Goal: Communication & Community: Answer question/provide support

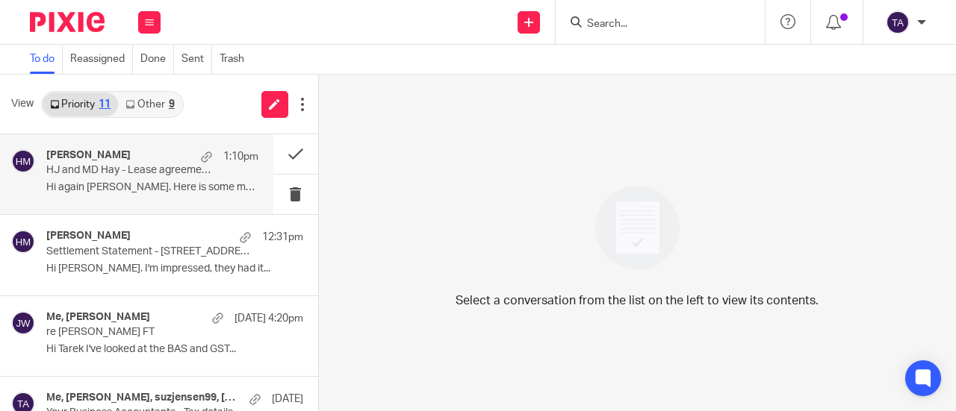
click at [96, 167] on p "HJ and MD Hay - Lease agreement - 26 Industry Street, Malaga" at bounding box center [131, 170] width 170 height 13
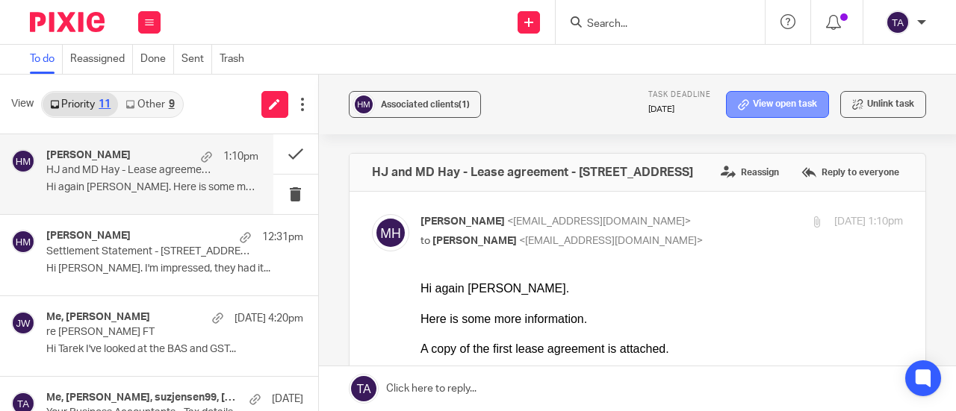
click at [805, 102] on link "View open task" at bounding box center [777, 104] width 103 height 27
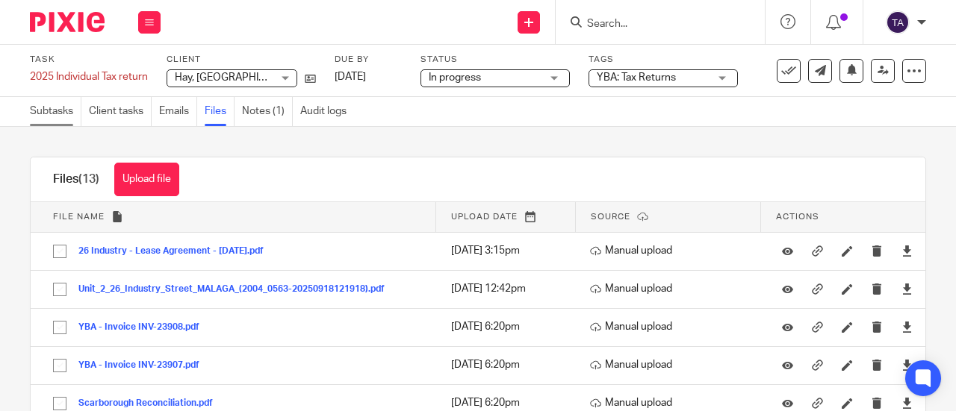
click at [35, 107] on link "Subtasks" at bounding box center [56, 111] width 52 height 29
click at [453, 108] on div "Subtasks Client tasks Emails Files Notes (1) Audit logs" at bounding box center [478, 112] width 956 height 30
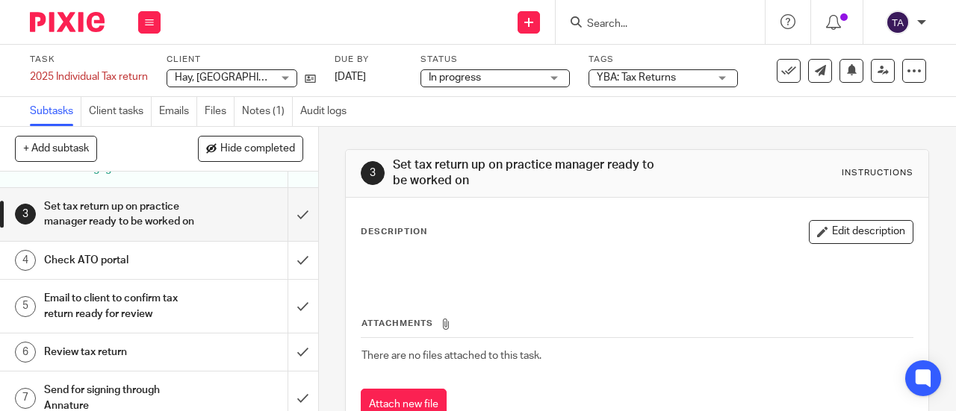
scroll to position [78, 0]
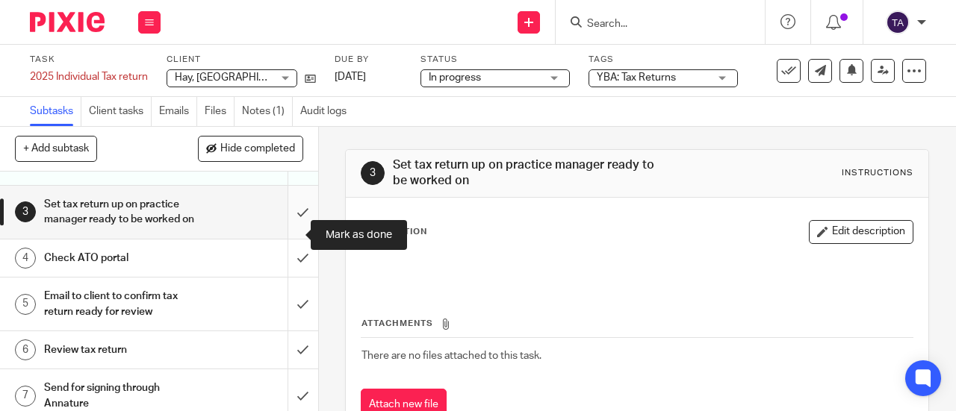
click at [280, 239] on input "submit" at bounding box center [159, 212] width 318 height 53
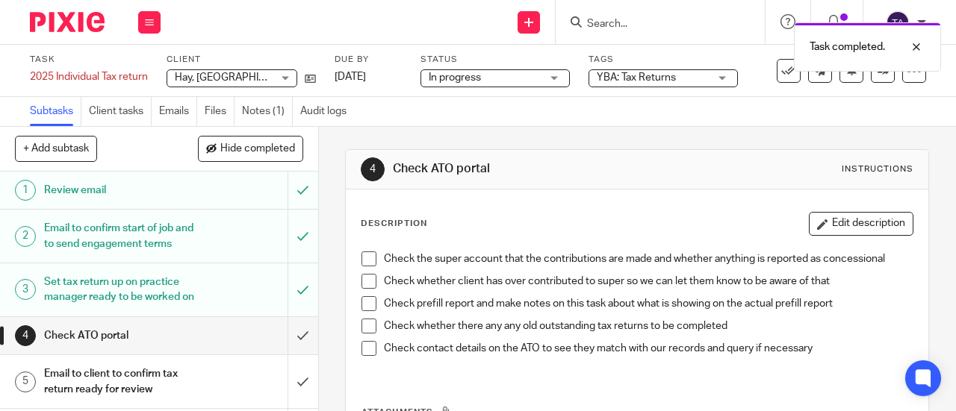
click at [368, 264] on span at bounding box center [368, 259] width 15 height 15
click at [368, 279] on span at bounding box center [368, 281] width 15 height 15
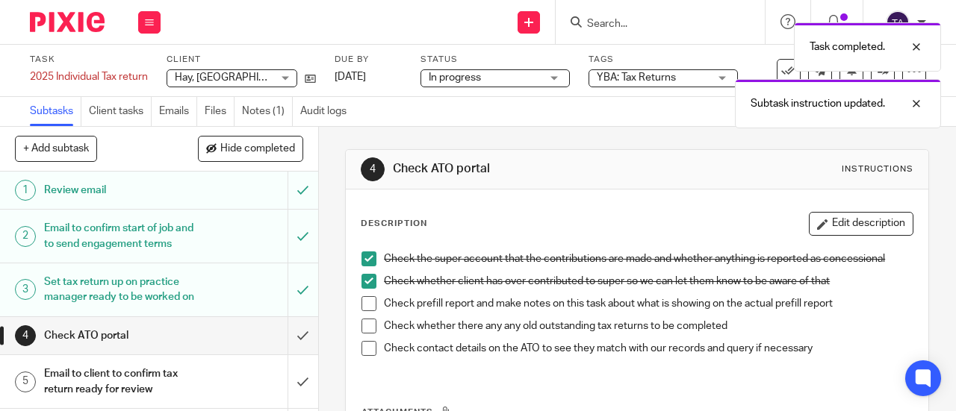
click at [367, 305] on span at bounding box center [368, 303] width 15 height 15
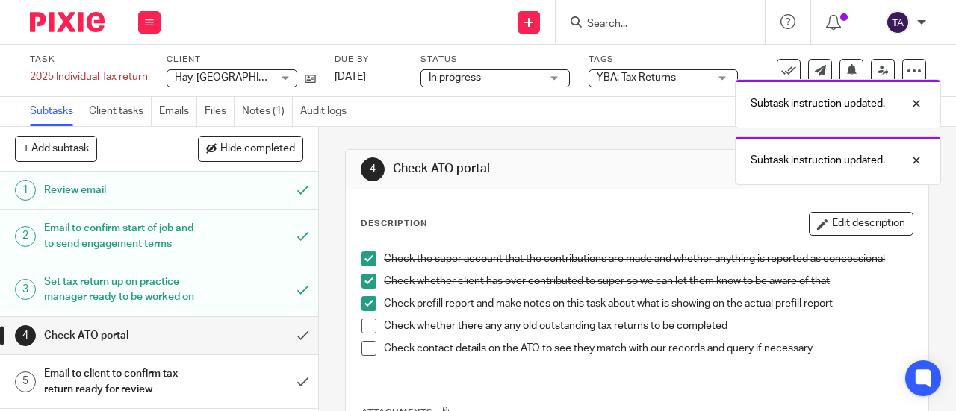
click at [367, 325] on span at bounding box center [368, 326] width 15 height 15
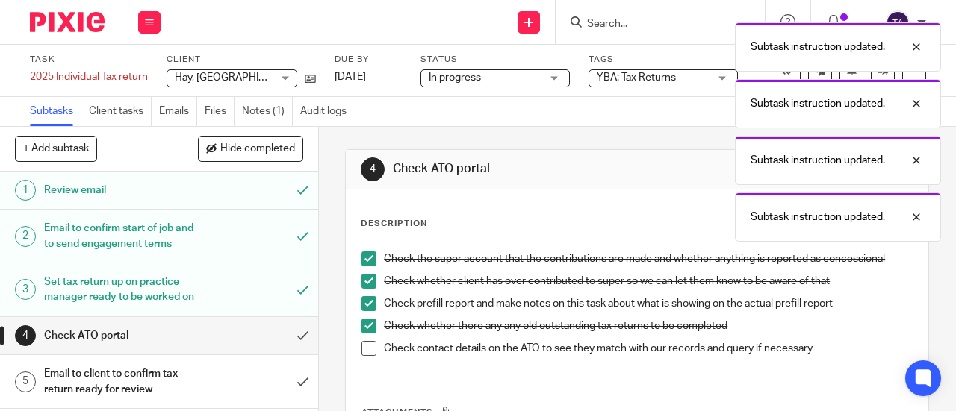
click at [367, 350] on span at bounding box center [368, 348] width 15 height 15
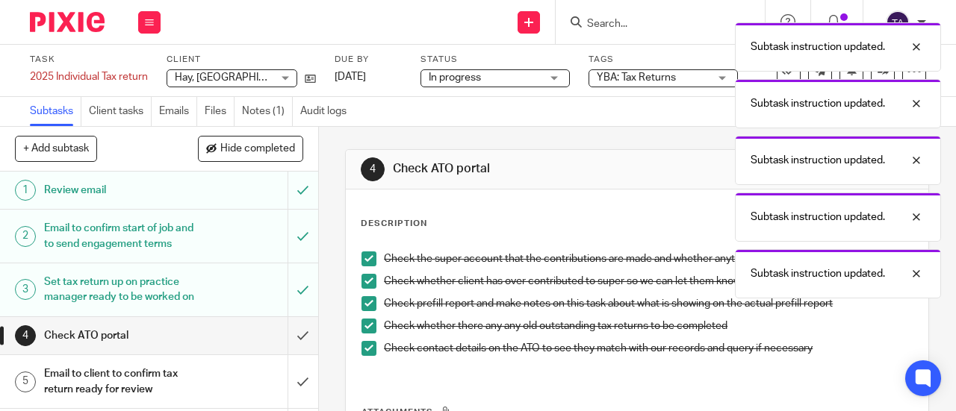
click at [180, 347] on h1 "Check ATO portal" at bounding box center [120, 336] width 152 height 22
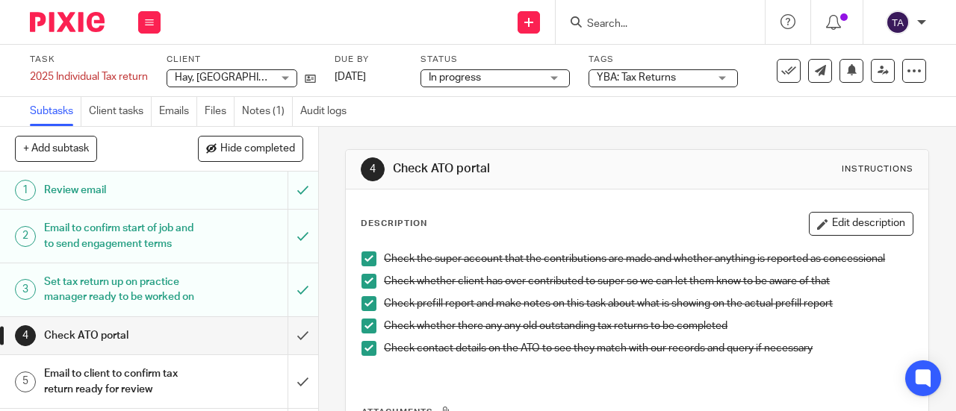
click at [189, 298] on div "Set tax return up on practice manager ready to be worked on" at bounding box center [158, 290] width 228 height 38
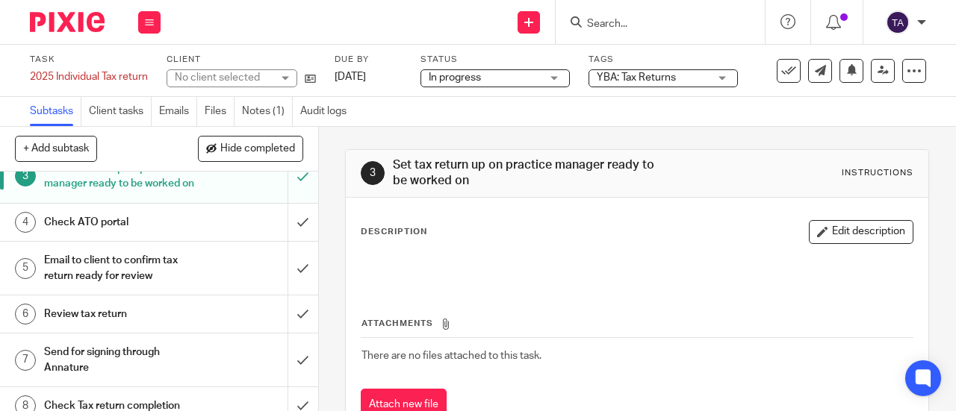
scroll to position [121, 0]
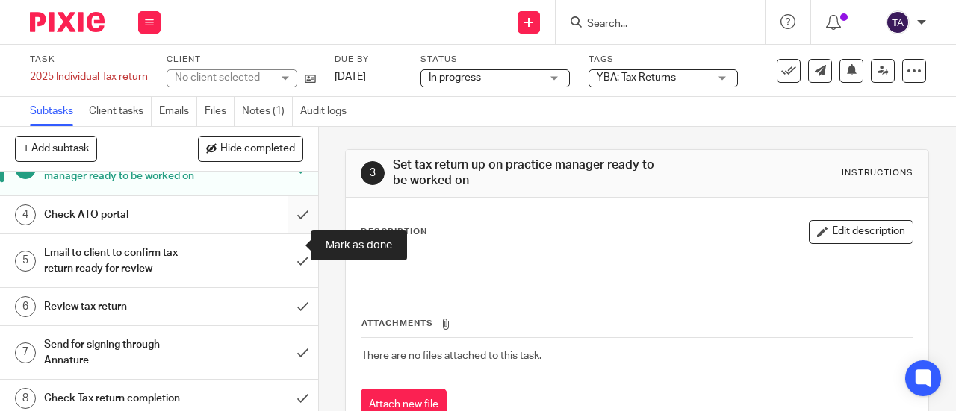
click at [287, 234] on input "submit" at bounding box center [159, 214] width 318 height 37
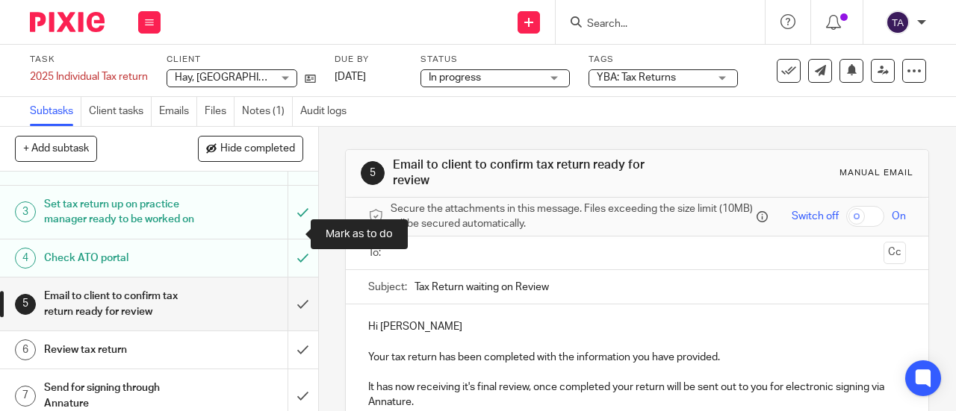
scroll to position [78, 0]
click at [419, 257] on input "text" at bounding box center [637, 253] width 482 height 17
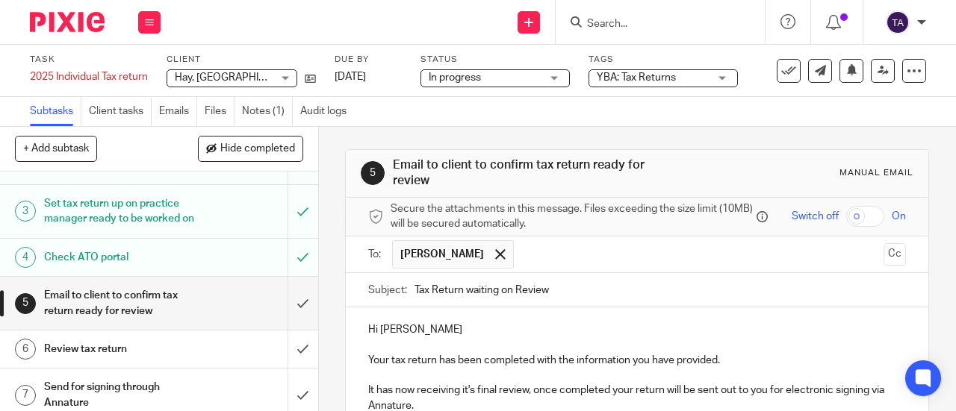
click at [448, 338] on p "Hi Meeryn" at bounding box center [637, 330] width 538 height 15
click at [432, 368] on p "Your tax return has been completed with the information you have provided." at bounding box center [637, 360] width 538 height 15
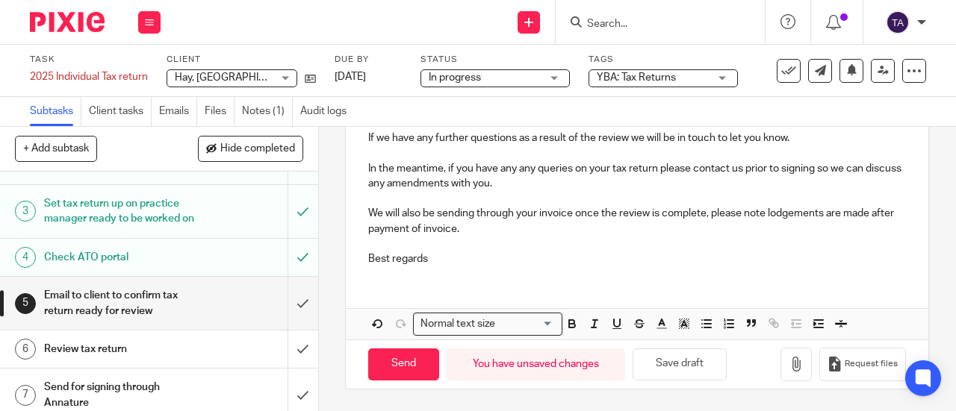
scroll to position [299, 0]
click at [374, 376] on input "Send" at bounding box center [403, 364] width 71 height 32
type input "Sent"
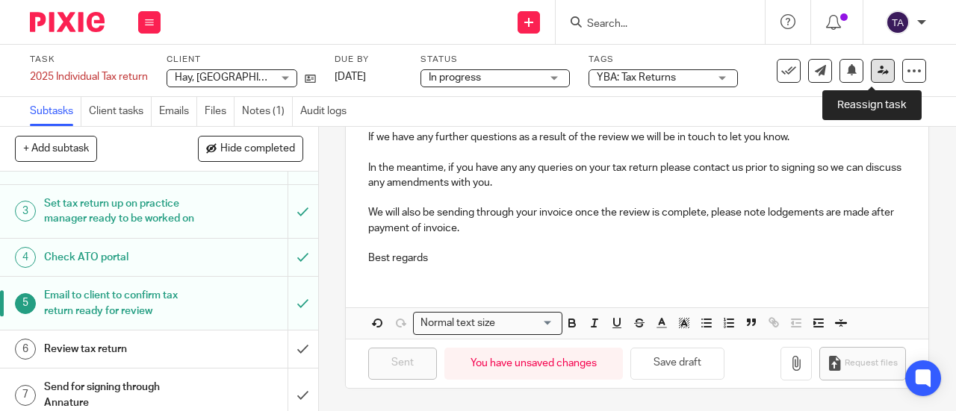
click at [871, 77] on link at bounding box center [883, 71] width 24 height 24
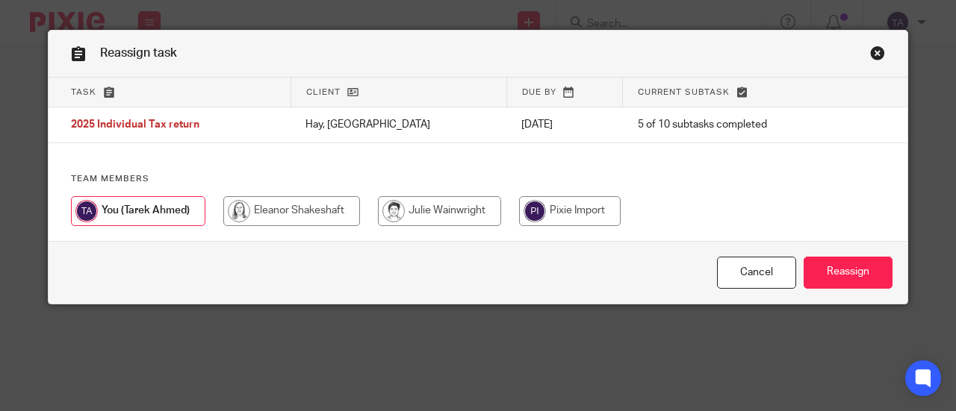
click at [320, 214] on input "radio" at bounding box center [291, 211] width 137 height 30
radio input "true"
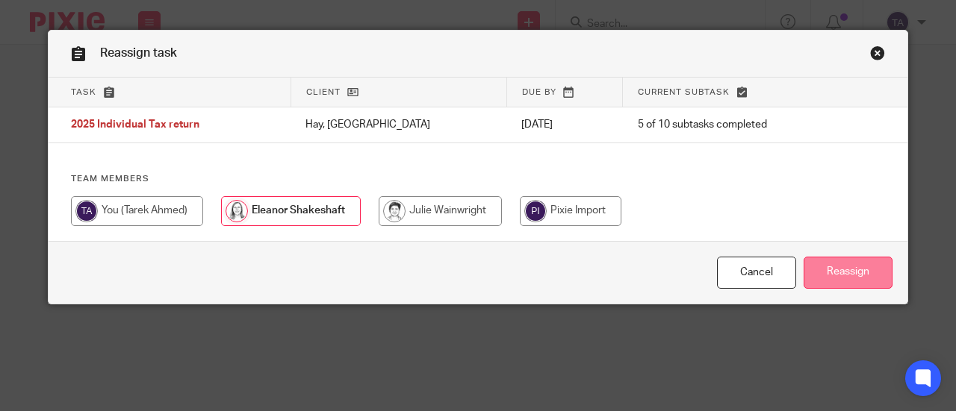
click at [859, 278] on input "Reassign" at bounding box center [847, 273] width 89 height 32
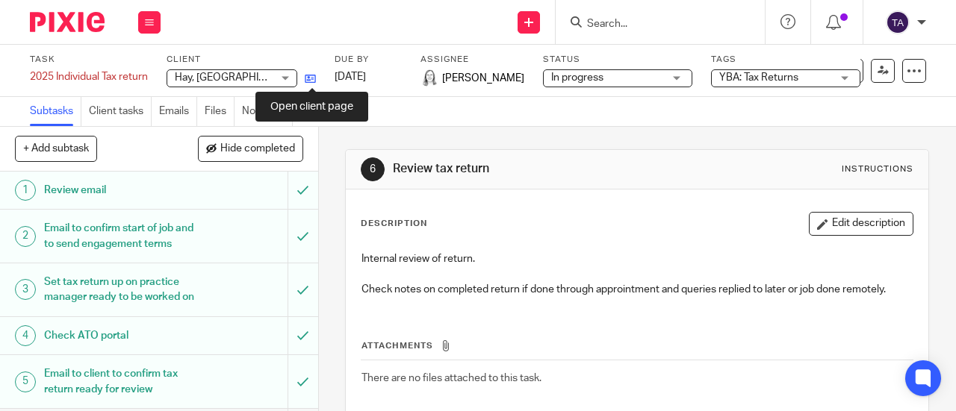
click at [313, 79] on icon at bounding box center [310, 78] width 11 height 11
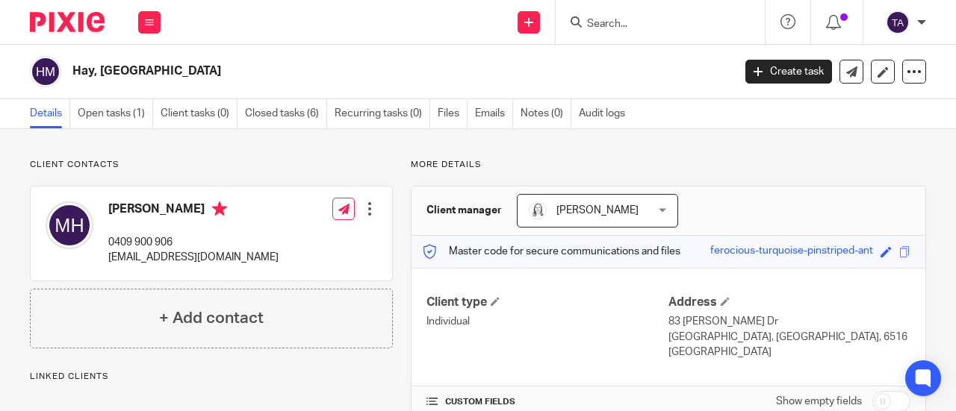
scroll to position [143, 0]
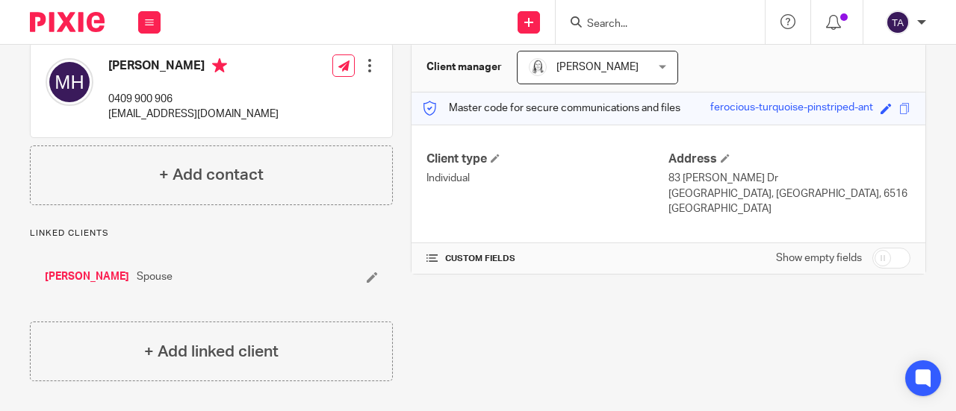
click at [87, 278] on link "[PERSON_NAME]" at bounding box center [87, 277] width 84 height 15
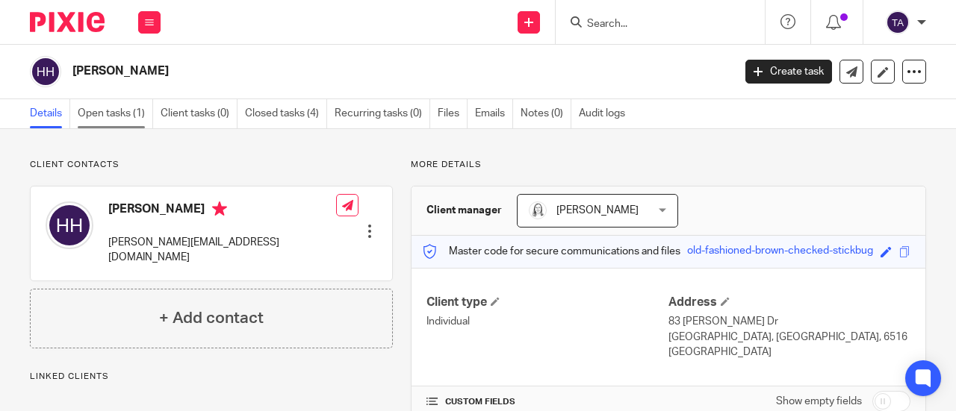
click at [141, 122] on link "Open tasks (1)" at bounding box center [115, 113] width 75 height 29
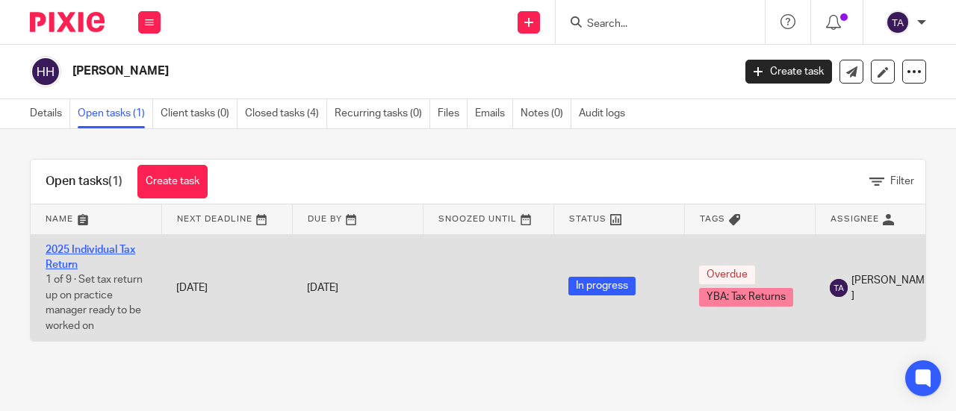
click at [114, 247] on link "2025 Individual Tax Return" at bounding box center [91, 257] width 90 height 25
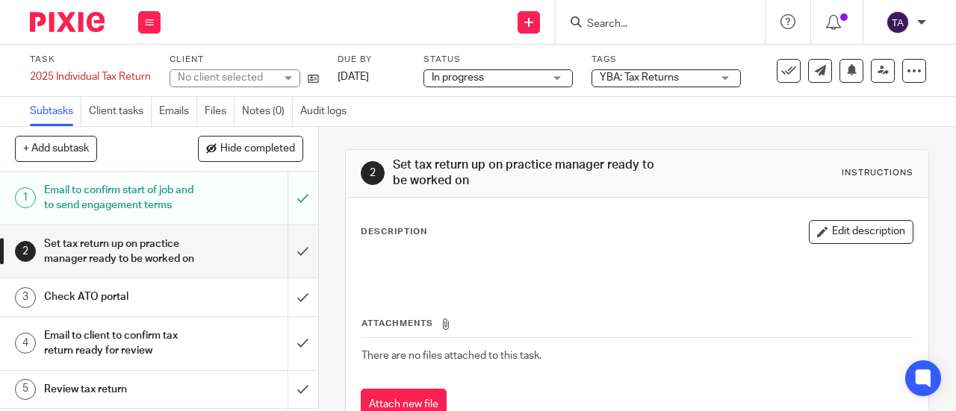
scroll to position [51, 0]
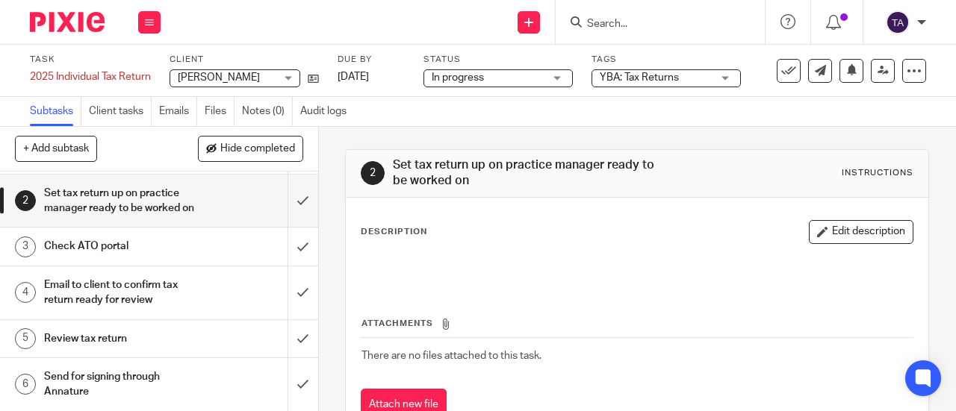
click at [190, 220] on div "Set tax return up on practice manager ready to be worked on" at bounding box center [158, 201] width 228 height 38
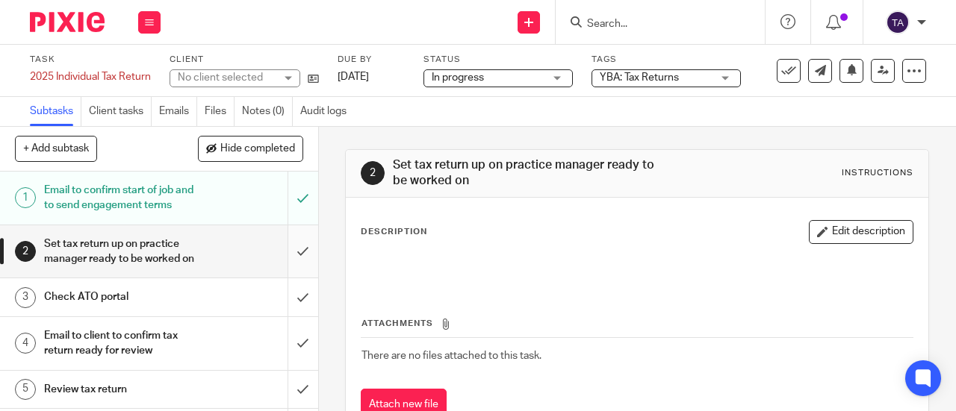
click at [290, 273] on input "submit" at bounding box center [159, 252] width 318 height 53
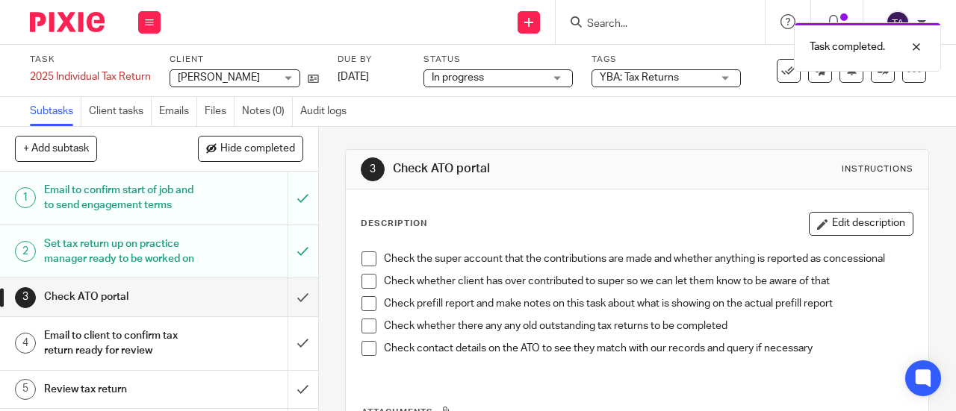
click at [364, 287] on span at bounding box center [368, 281] width 15 height 15
drag, startPoint x: 364, startPoint y: 287, endPoint x: 364, endPoint y: 261, distance: 25.4
click at [364, 261] on ul "Check the super account that the contributions are made and whether anything is…" at bounding box center [636, 308] width 551 height 112
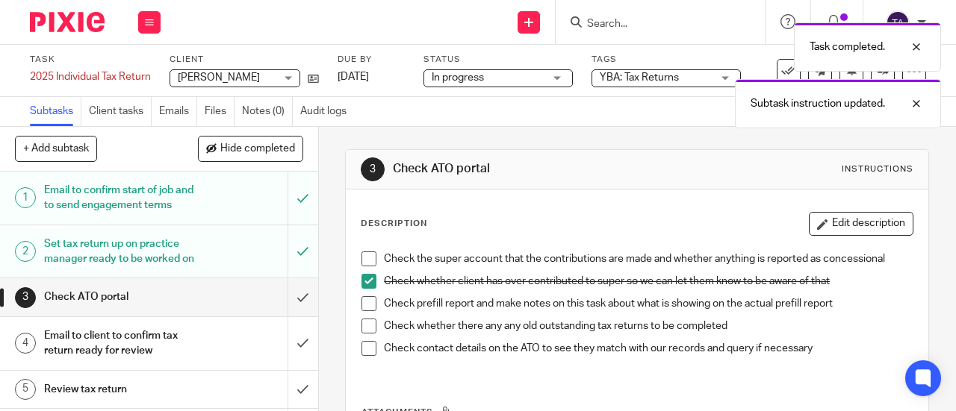
click at [364, 261] on span at bounding box center [368, 259] width 15 height 15
click at [367, 302] on span at bounding box center [368, 303] width 15 height 15
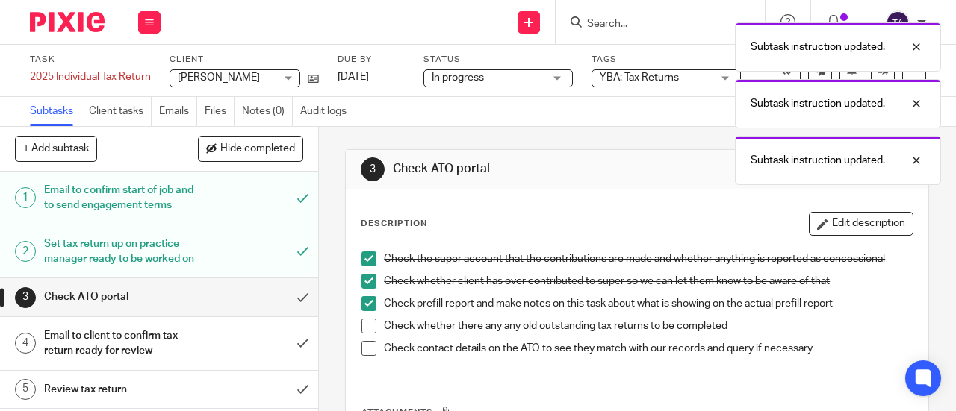
click at [367, 322] on span at bounding box center [368, 326] width 15 height 15
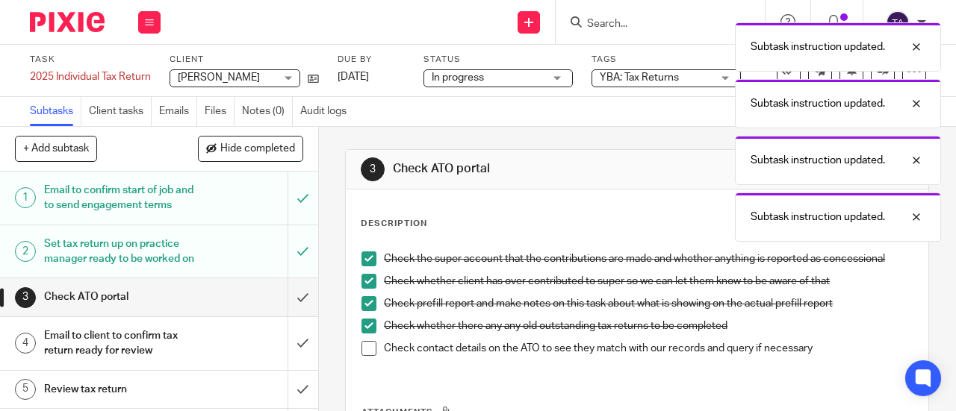
click at [367, 350] on span at bounding box center [368, 348] width 15 height 15
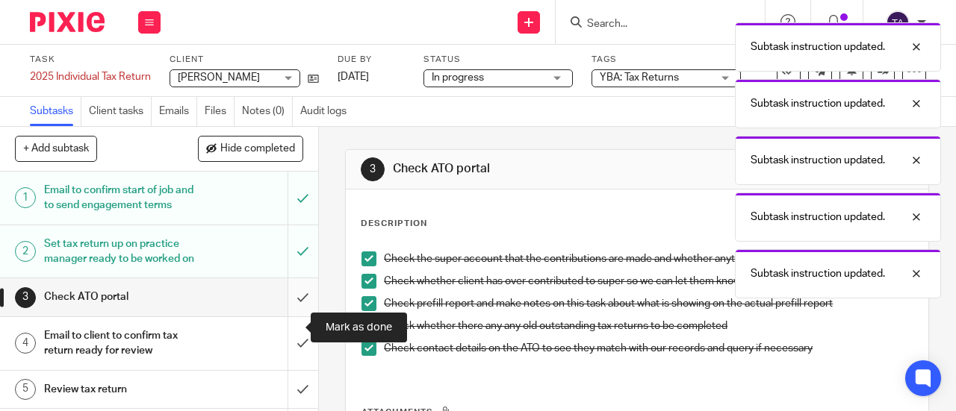
click at [287, 316] on input "submit" at bounding box center [159, 297] width 318 height 37
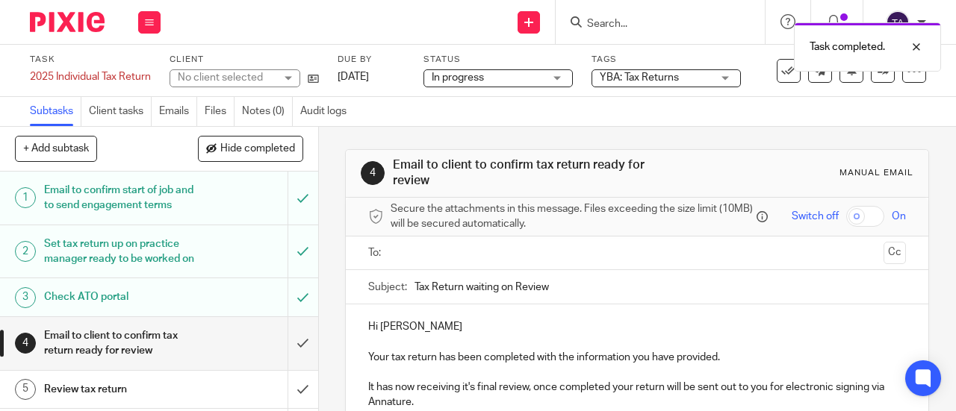
click at [204, 360] on div "Email to client to confirm tax return ready for review" at bounding box center [158, 344] width 228 height 38
click at [417, 262] on input "text" at bounding box center [637, 253] width 482 height 17
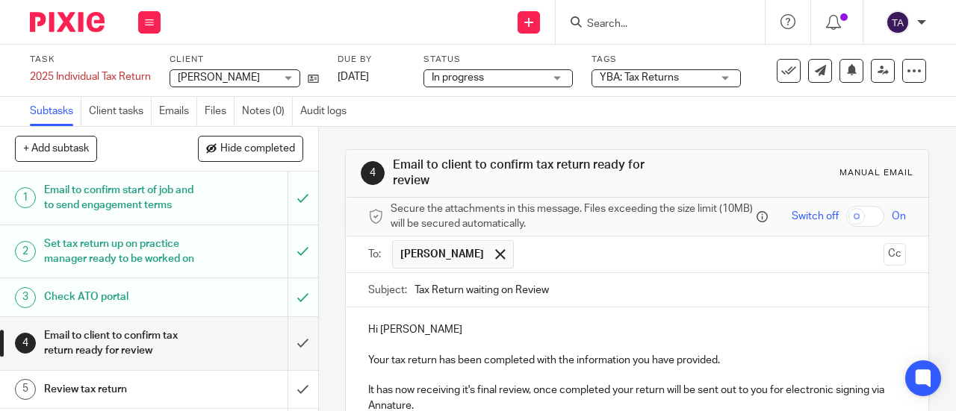
click at [433, 364] on p "Your tax return has been completed with the information you have provided." at bounding box center [637, 360] width 538 height 15
click at [803, 374] on p at bounding box center [637, 375] width 538 height 15
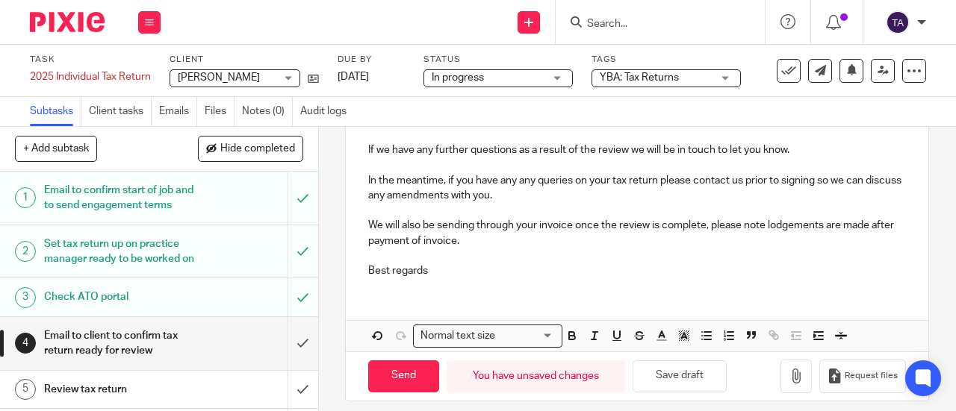
scroll to position [304, 0]
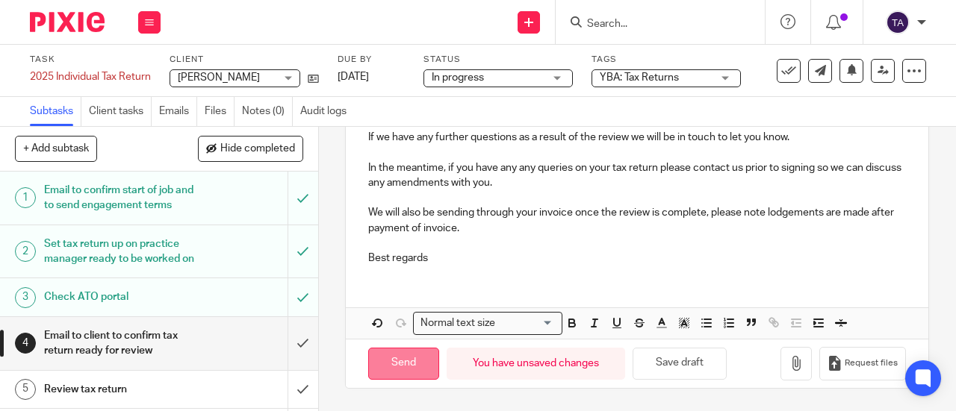
click at [389, 369] on input "Send" at bounding box center [403, 364] width 71 height 32
type input "Sent"
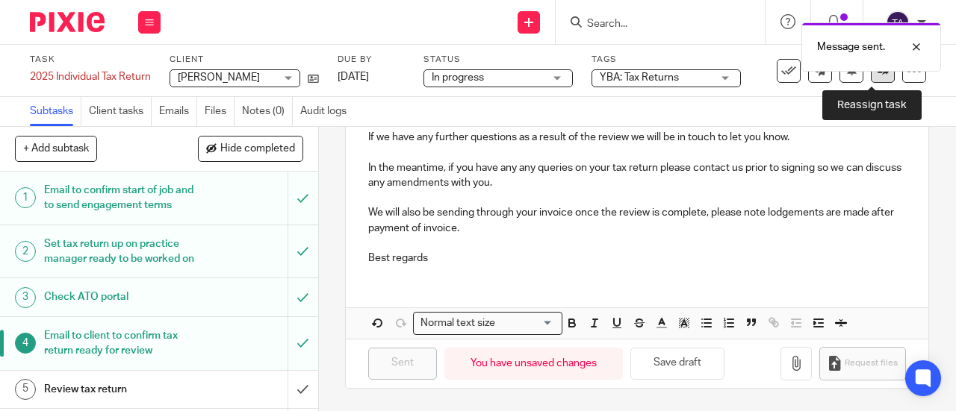
click at [871, 77] on link at bounding box center [883, 71] width 24 height 24
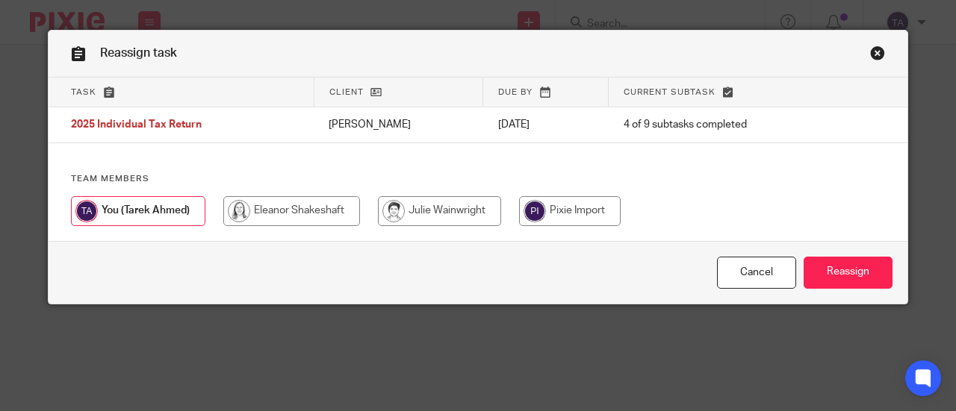
click at [282, 217] on input "radio" at bounding box center [291, 211] width 137 height 30
radio input "true"
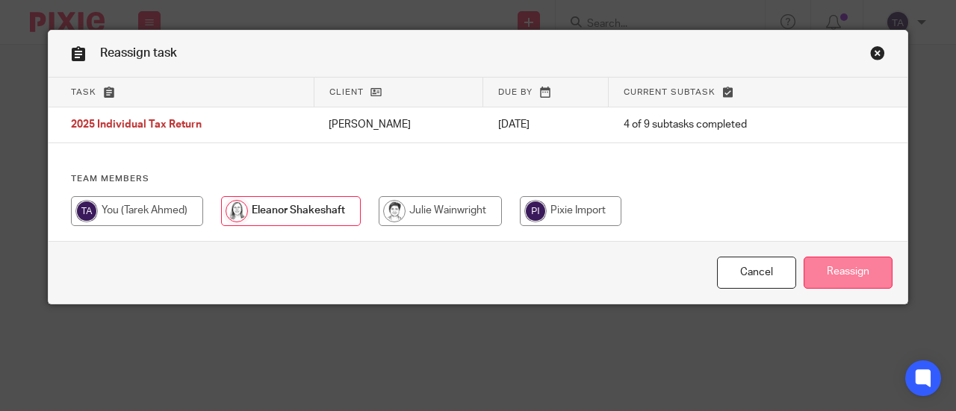
click at [850, 279] on input "Reassign" at bounding box center [847, 273] width 89 height 32
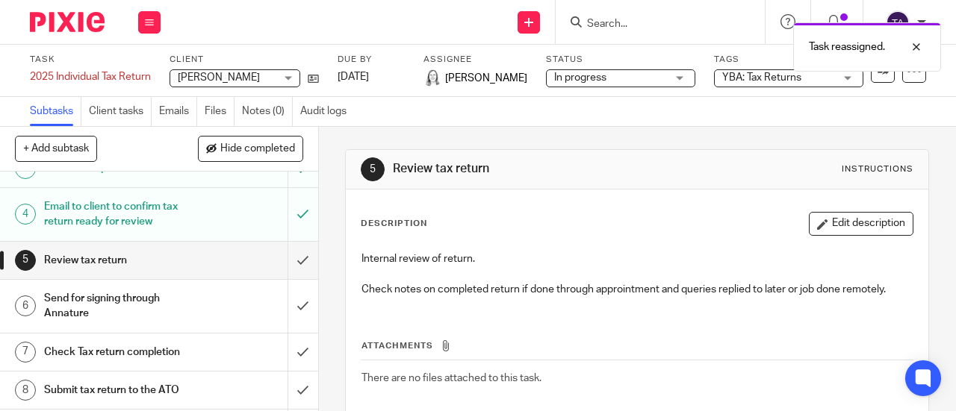
scroll to position [130, 0]
click at [659, 78] on span "In progress" at bounding box center [610, 78] width 112 height 16
click at [757, 110] on div "Subtasks Client tasks Emails Files Notes (0) Audit logs" at bounding box center [478, 112] width 956 height 30
click at [779, 86] on div "YBA: Tax Returns" at bounding box center [788, 78] width 149 height 18
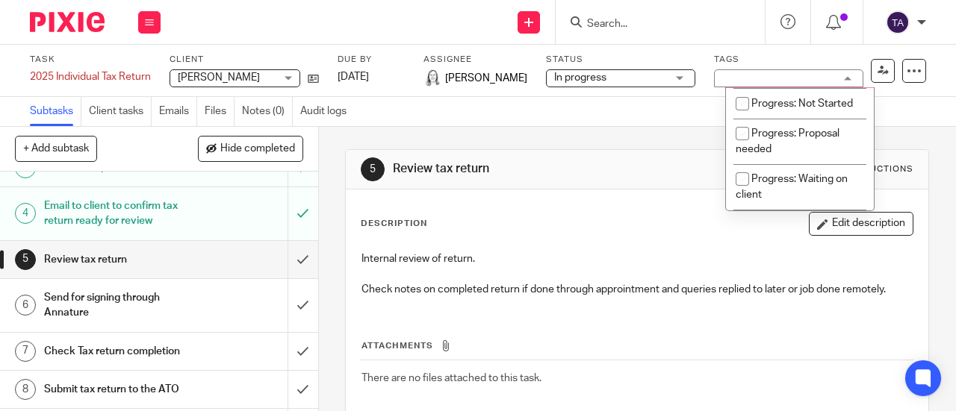
scroll to position [255, 0]
click at [826, 81] on span "Progress: In review" at bounding box center [795, 75] width 88 height 10
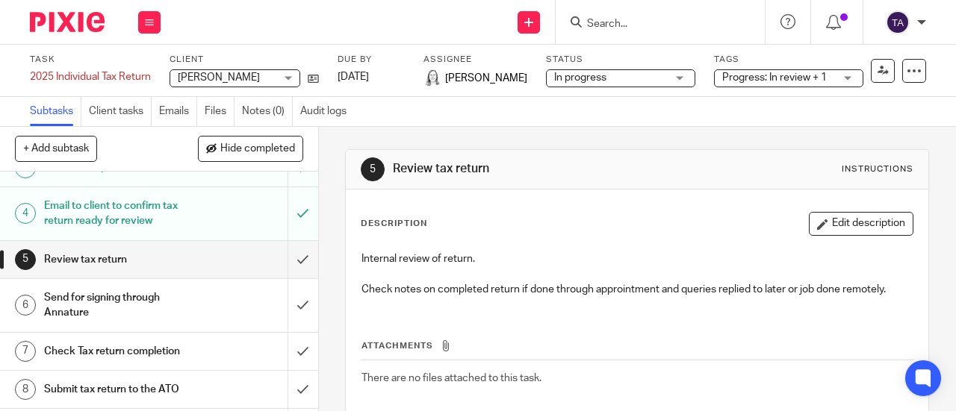
click at [909, 102] on div "Subtasks Client tasks Emails Files Notes (0) Audit logs" at bounding box center [478, 112] width 956 height 30
click at [827, 80] on span "Progress: In review + 1" at bounding box center [774, 77] width 105 height 10
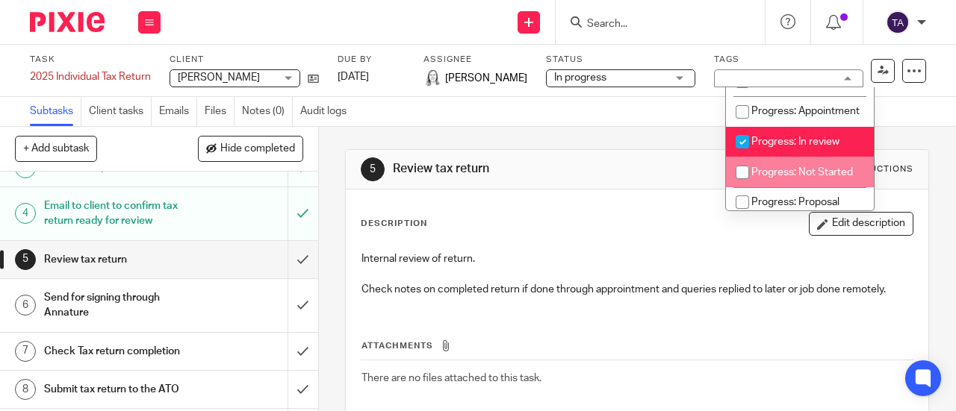
scroll to position [187, 0]
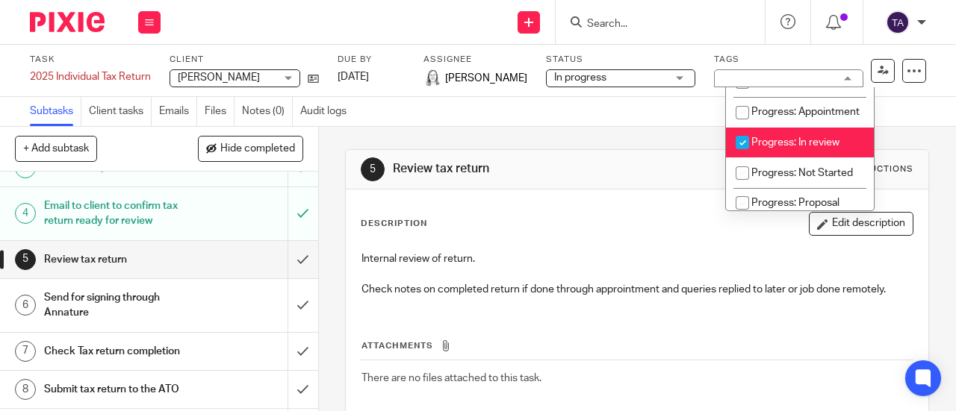
click at [741, 157] on input "checkbox" at bounding box center [742, 142] width 28 height 28
checkbox input "false"
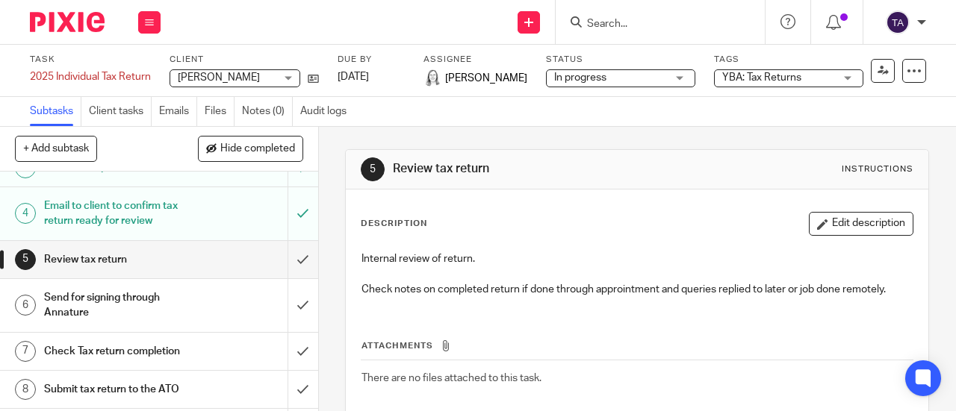
click at [907, 124] on div "Subtasks Client tasks Emails Files Notes (0) Audit logs" at bounding box center [478, 112] width 956 height 30
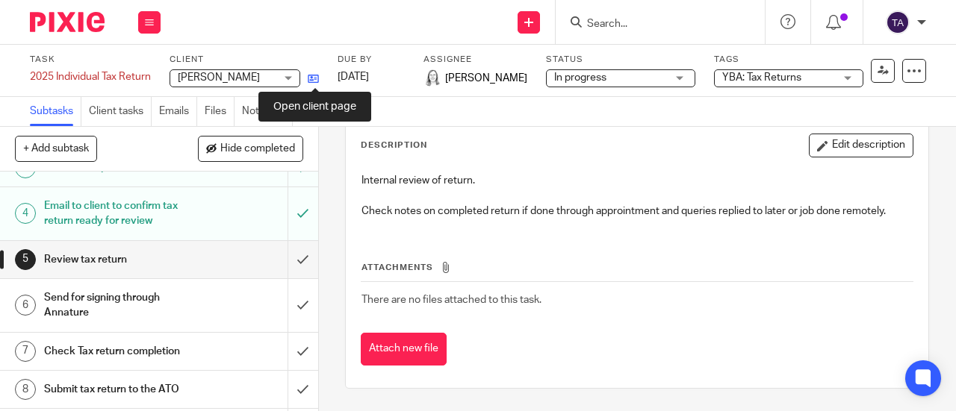
click at [317, 76] on icon at bounding box center [313, 78] width 11 height 11
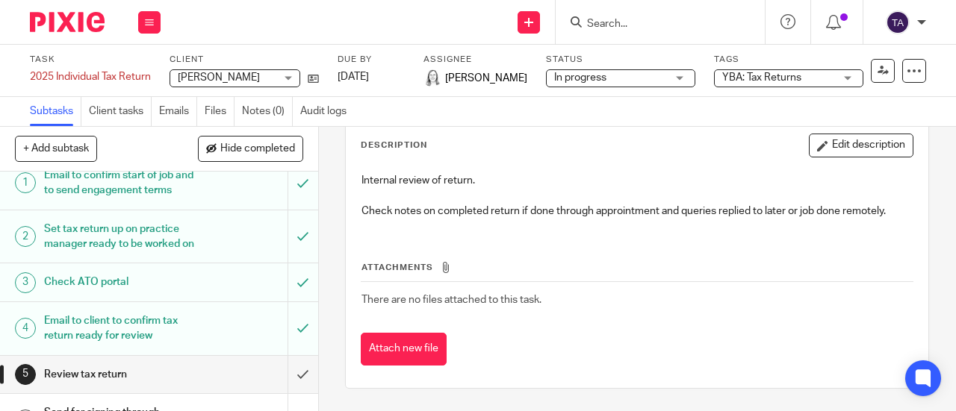
scroll to position [0, 0]
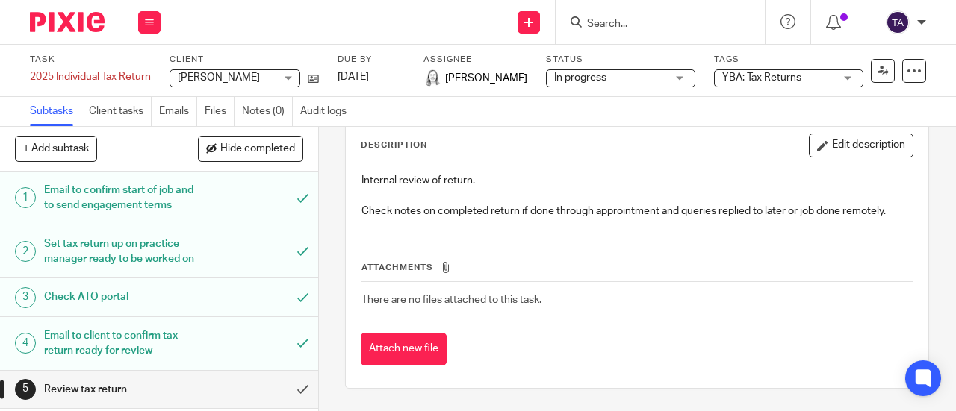
click at [820, 73] on span "YBA: Tax Returns" at bounding box center [778, 78] width 112 height 16
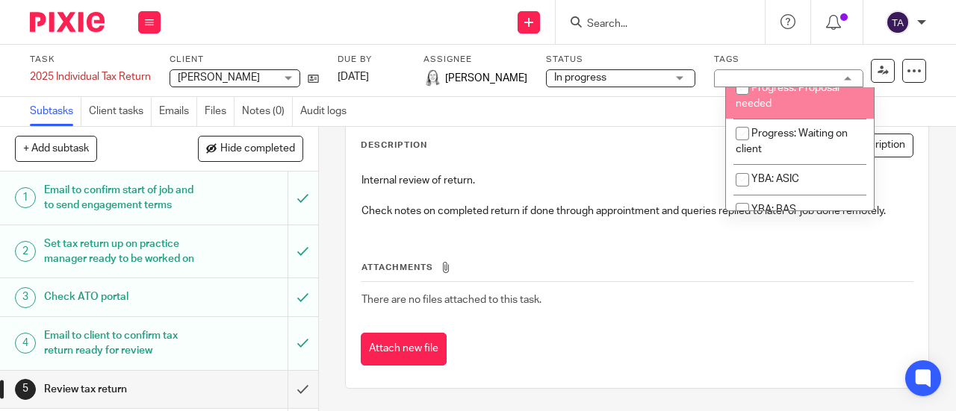
scroll to position [301, 0]
click at [741, 104] on input "checkbox" at bounding box center [742, 89] width 28 height 28
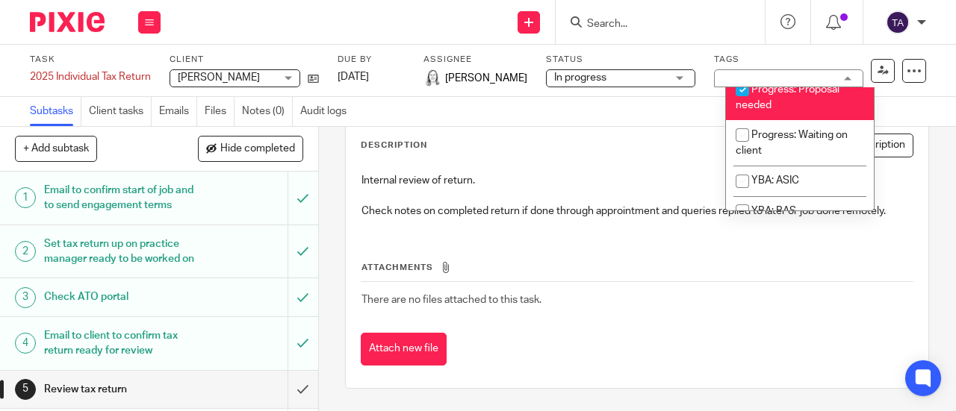
click at [741, 104] on input "checkbox" at bounding box center [742, 89] width 28 height 28
checkbox input "false"
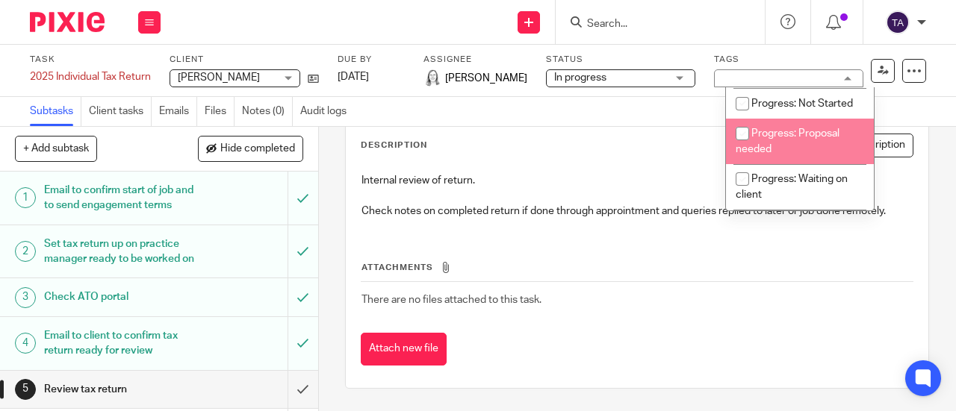
scroll to position [256, 0]
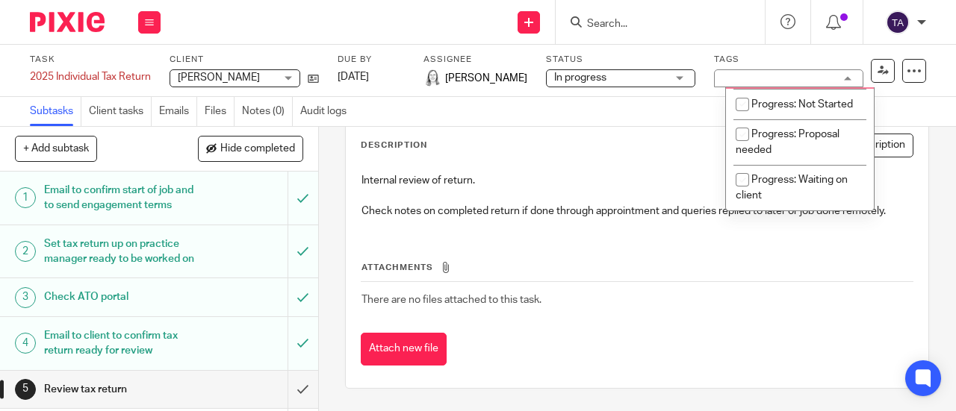
click at [747, 88] on input "checkbox" at bounding box center [742, 74] width 28 height 28
checkbox input "true"
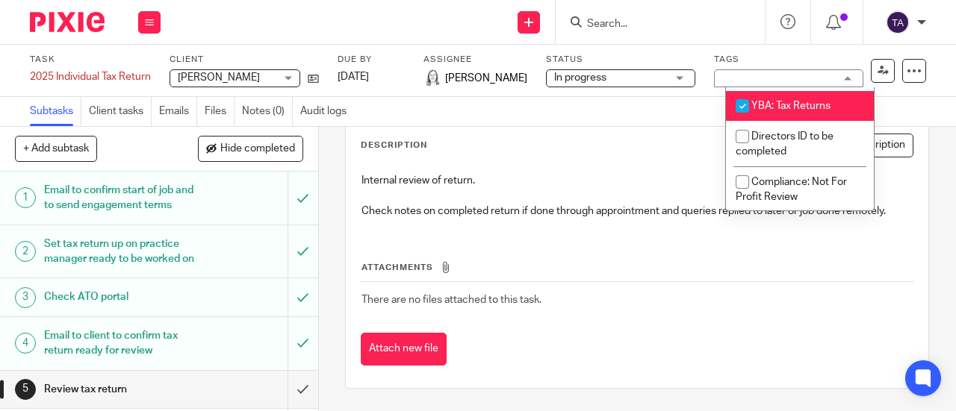
scroll to position [619, 0]
click at [743, 119] on input "checkbox" at bounding box center [742, 105] width 28 height 28
checkbox input "false"
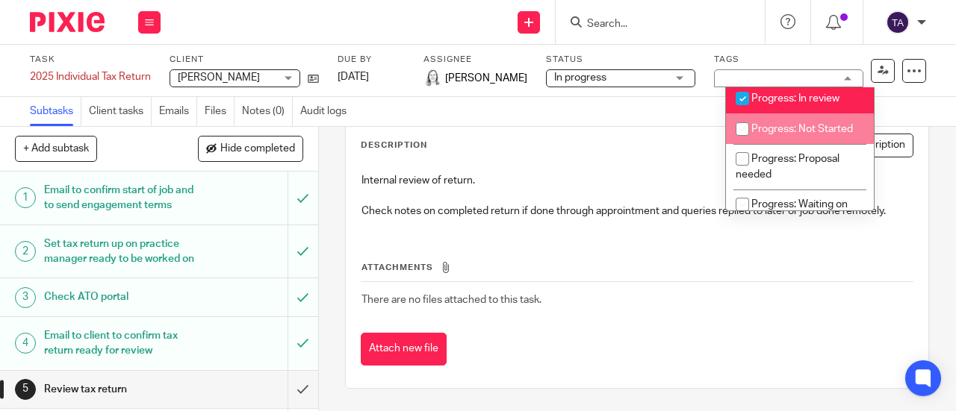
scroll to position [231, 0]
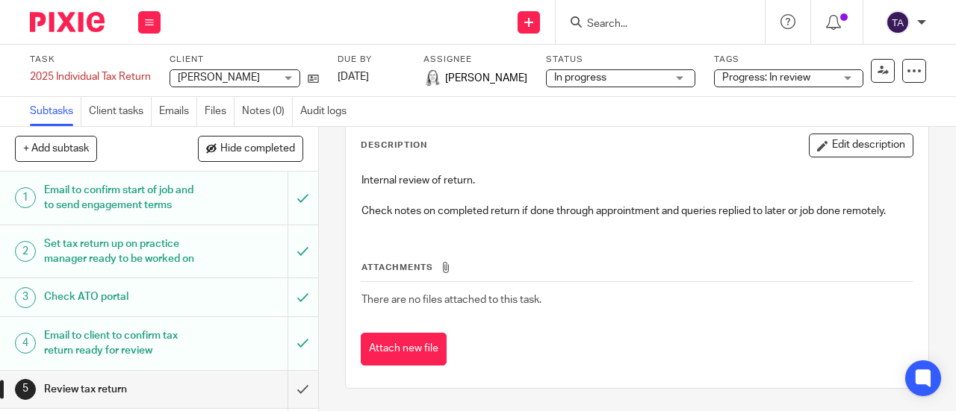
click at [903, 97] on div "Subtasks Client tasks Emails Files Notes (0) Audit logs" at bounding box center [478, 112] width 956 height 30
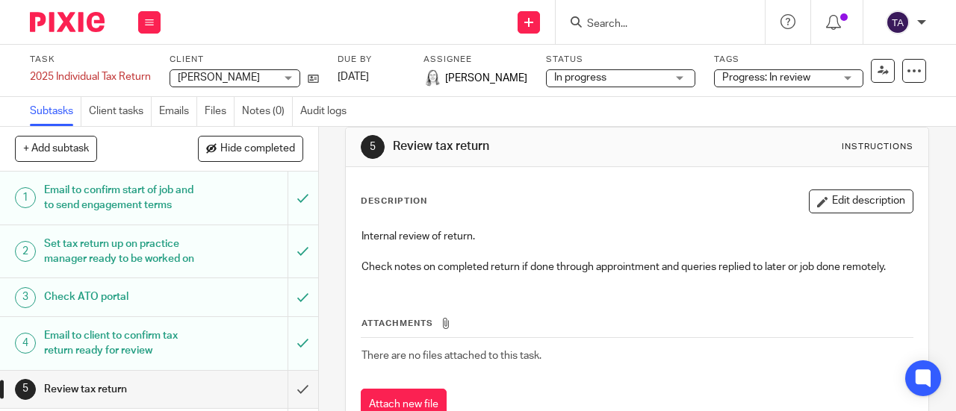
scroll to position [22, 0]
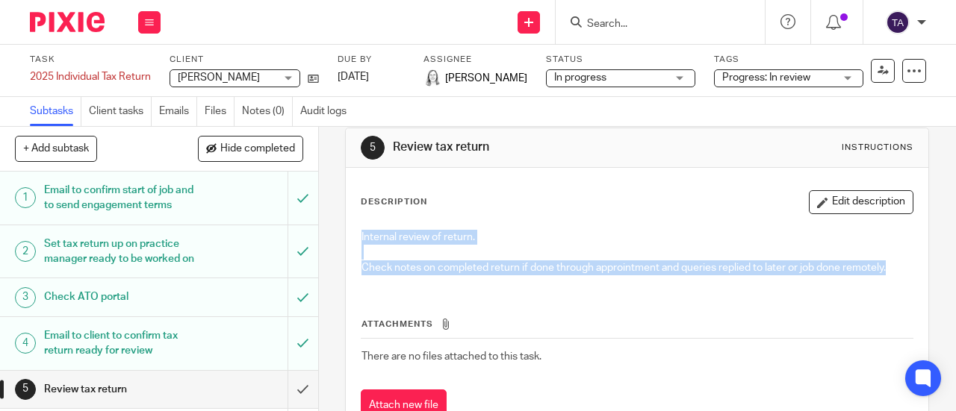
drag, startPoint x: 883, startPoint y: 268, endPoint x: 335, endPoint y: 223, distance: 549.9
click at [335, 223] on div "5 Review tax return Instructions Description Edit description Internal review o…" at bounding box center [637, 269] width 637 height 284
click at [553, 231] on p "Internal review of return." at bounding box center [636, 237] width 551 height 15
drag, startPoint x: 891, startPoint y: 267, endPoint x: 347, endPoint y: 235, distance: 544.5
click at [347, 235] on div "Description Edit description Internal review of return. Check notes on complete…" at bounding box center [637, 306] width 582 height 277
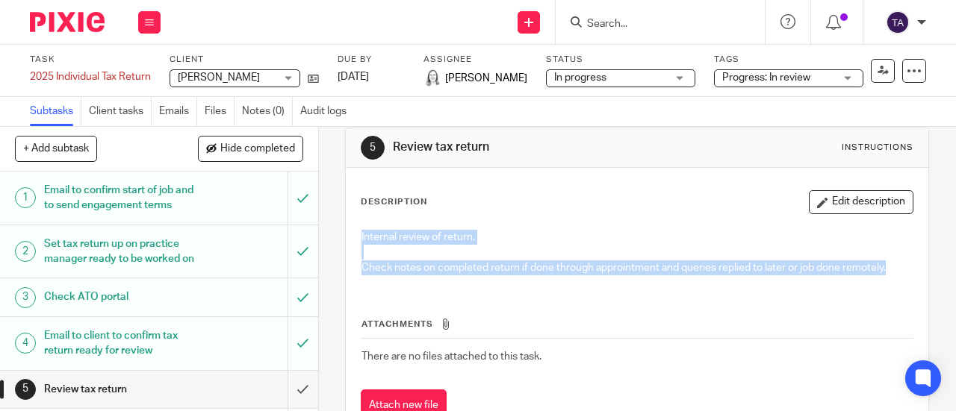
click at [347, 235] on div "Description Edit description Internal review of return. Check notes on complete…" at bounding box center [637, 306] width 582 height 277
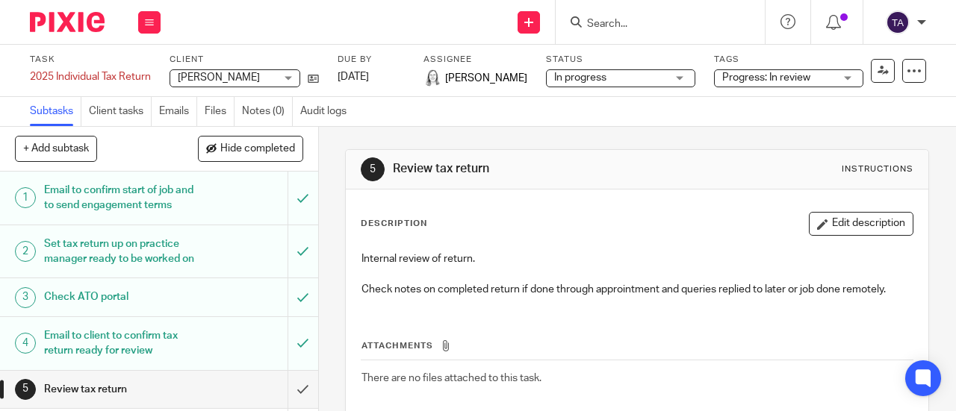
scroll to position [78, 0]
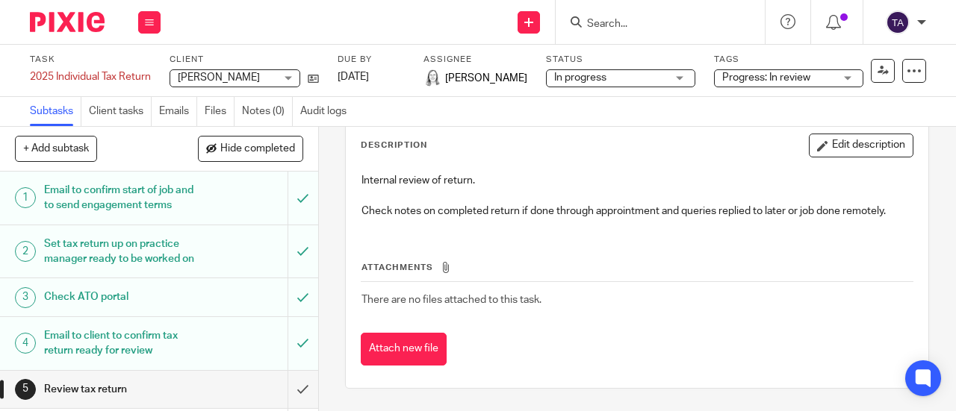
click at [933, 71] on div "Task 2025 Individual Tax Return Save 2025 Individual Tax Return 4 /9 Client Hay…" at bounding box center [478, 71] width 956 height 52
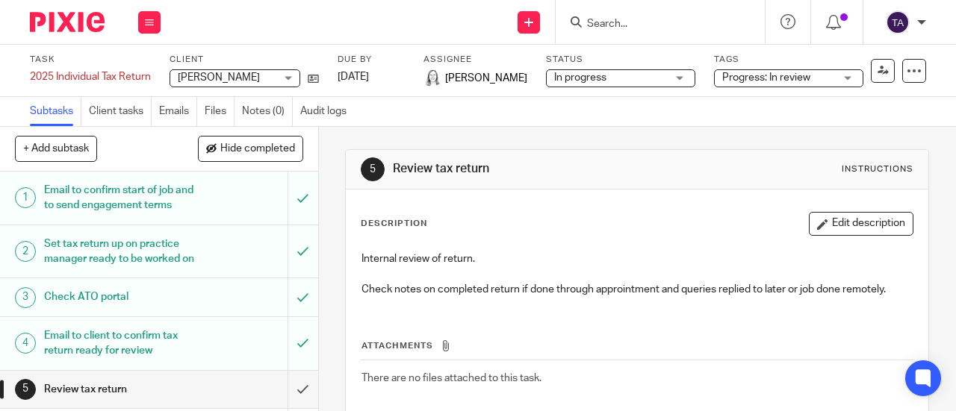
click at [940, 56] on div "Task 2025 Individual Tax Return Save 2025 Individual Tax Return 4 /9 Client Hay…" at bounding box center [478, 71] width 956 height 52
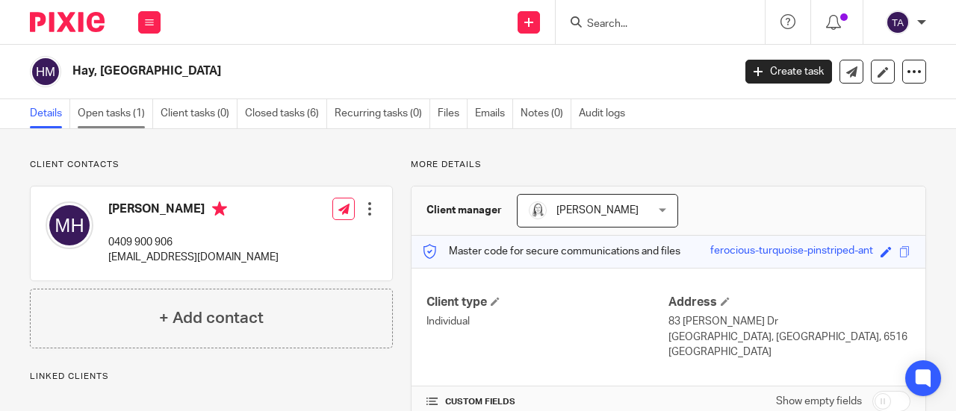
click at [119, 118] on link "Open tasks (1)" at bounding box center [115, 113] width 75 height 29
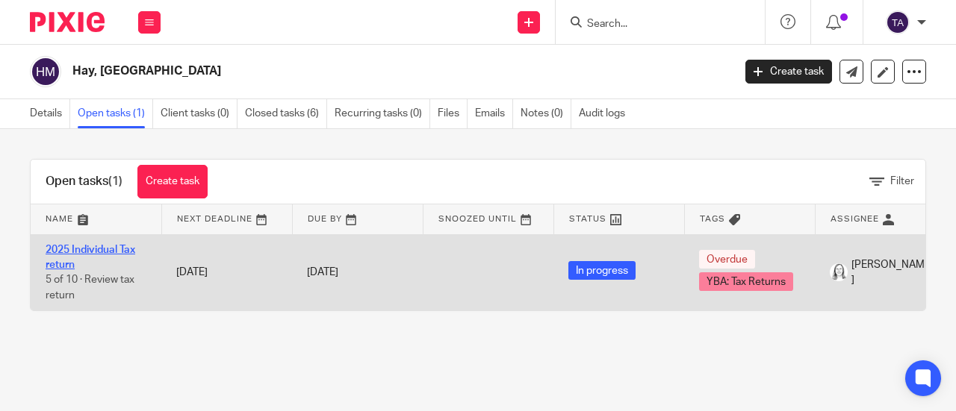
click at [117, 255] on link "2025 Individual Tax return" at bounding box center [91, 257] width 90 height 25
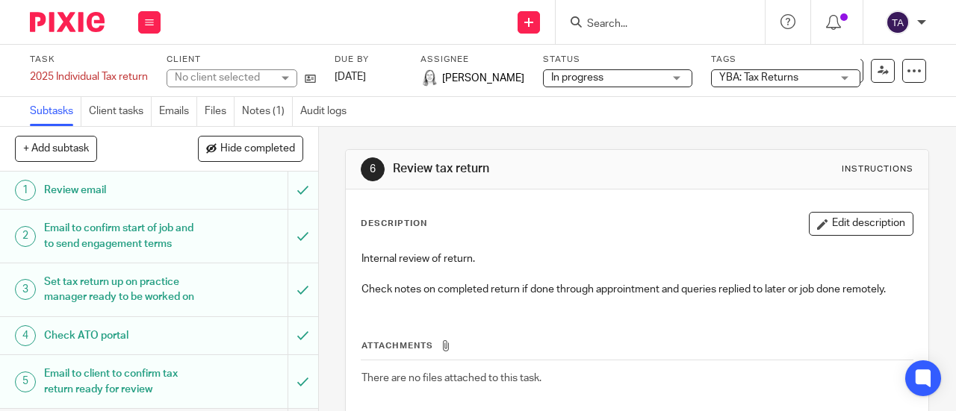
click at [774, 76] on span "YBA: Tax Returns" at bounding box center [758, 77] width 79 height 10
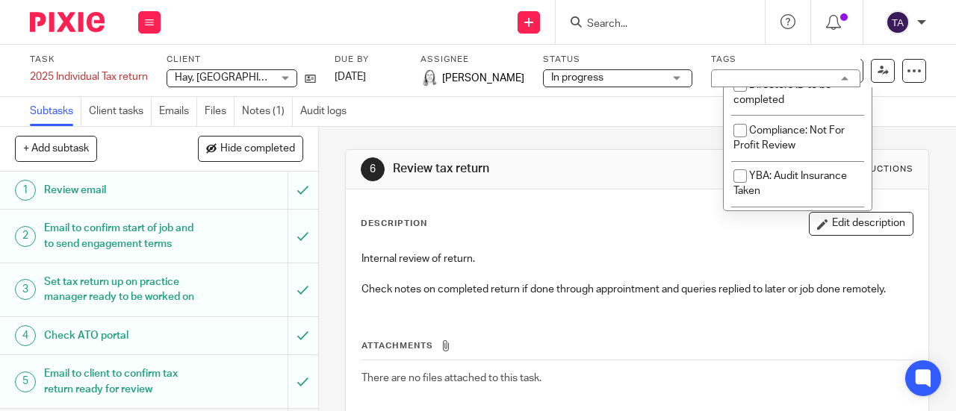
scroll to position [671, 0]
click at [741, 68] on input "checkbox" at bounding box center [740, 54] width 28 height 28
checkbox input "false"
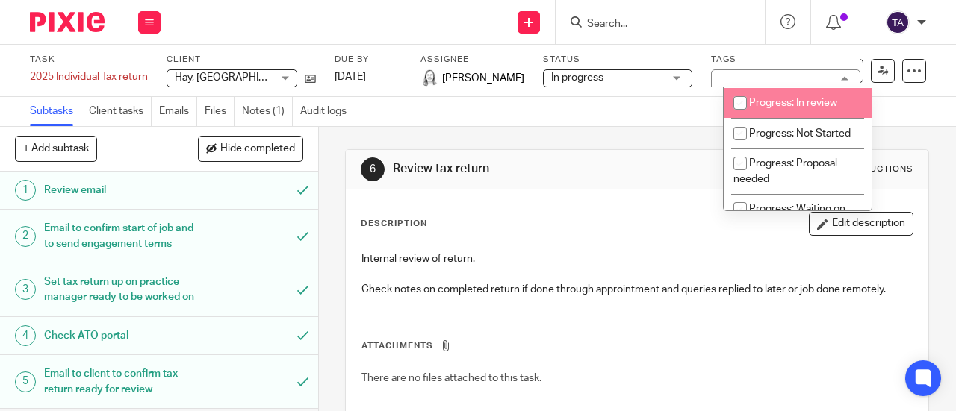
scroll to position [231, 0]
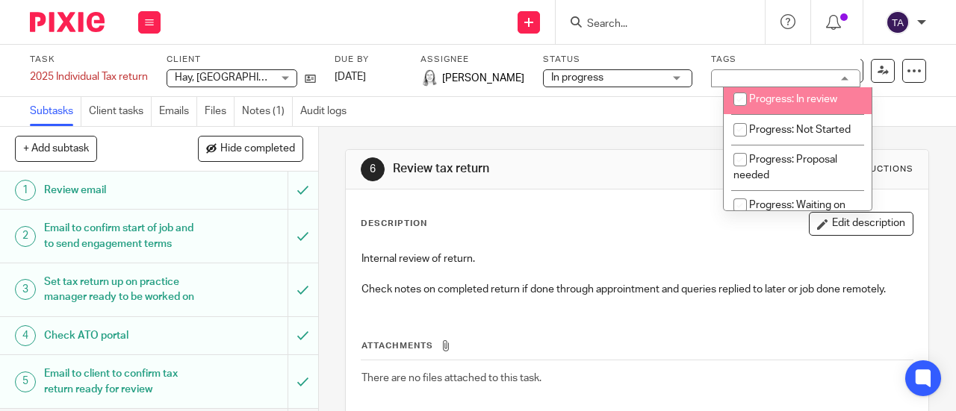
click at [793, 105] on span "Progress: In review" at bounding box center [793, 99] width 88 height 10
checkbox input "true"
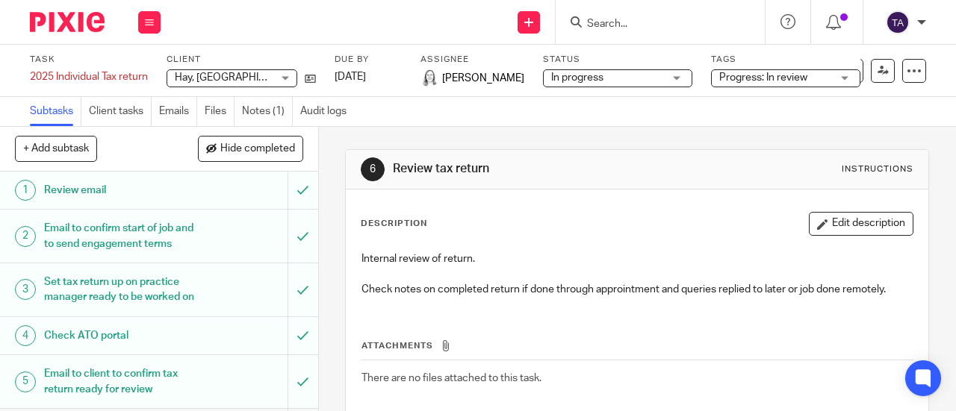
click at [921, 97] on div "Subtasks Client tasks Emails Files Notes (1) Audit logs" at bounding box center [478, 112] width 956 height 30
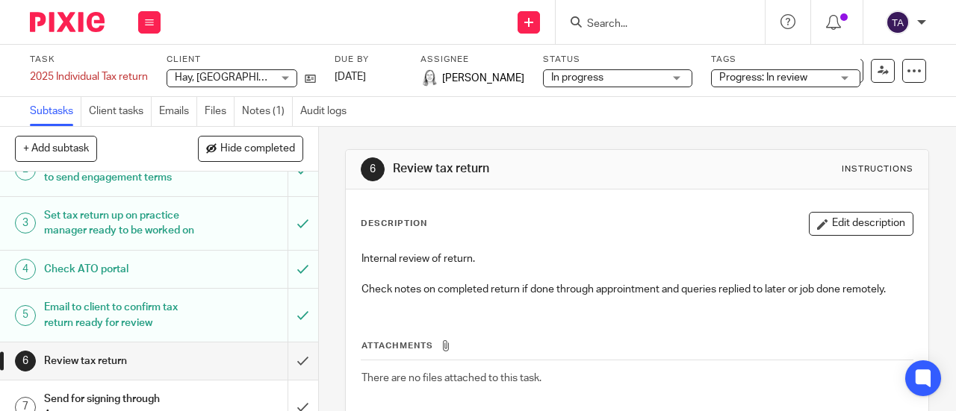
scroll to position [82, 0]
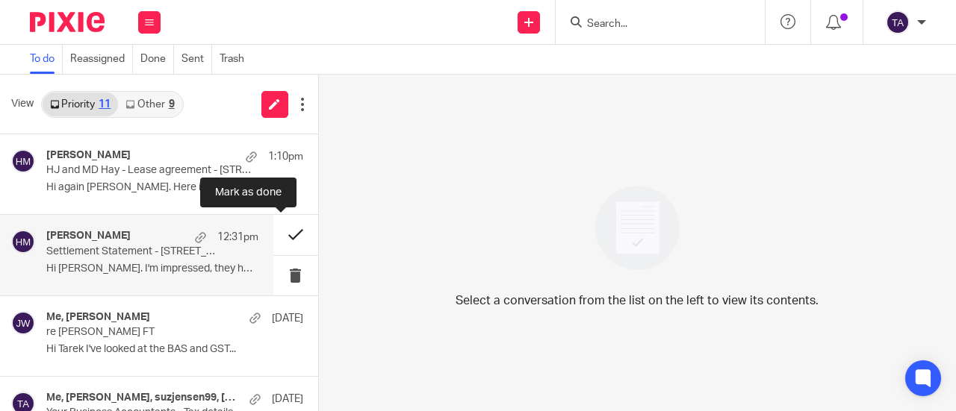
click at [282, 228] on button at bounding box center [295, 235] width 45 height 40
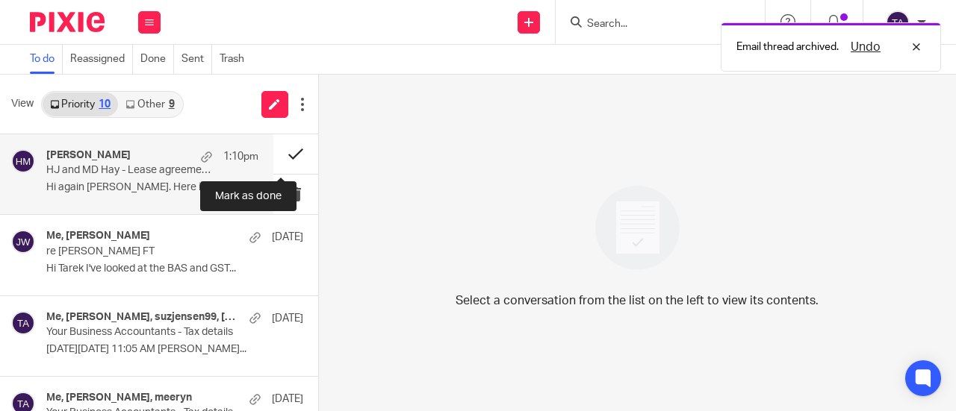
click at [285, 155] on button at bounding box center [295, 154] width 45 height 40
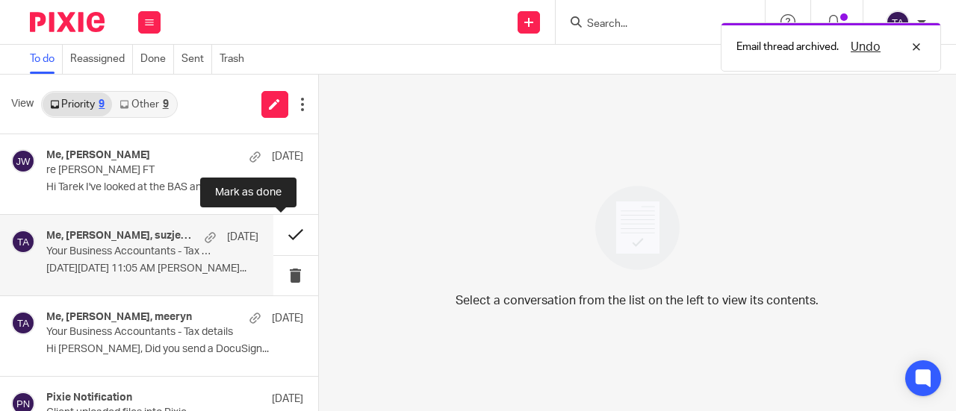
click at [285, 231] on button at bounding box center [295, 235] width 45 height 40
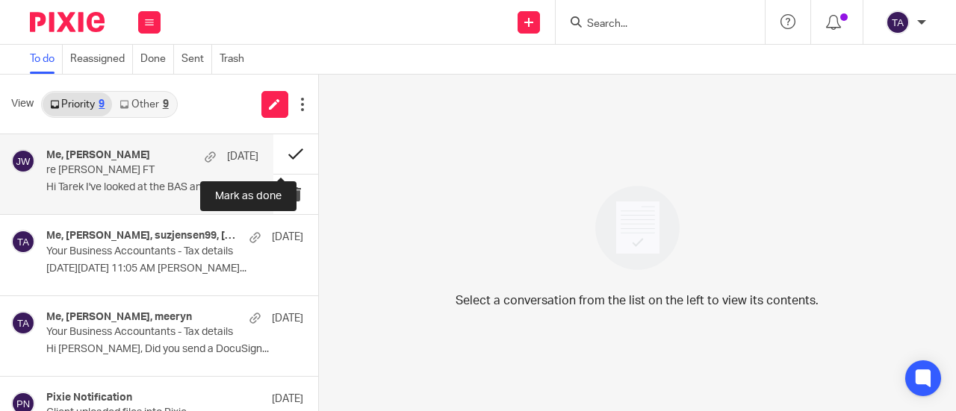
click at [285, 151] on button at bounding box center [295, 154] width 45 height 40
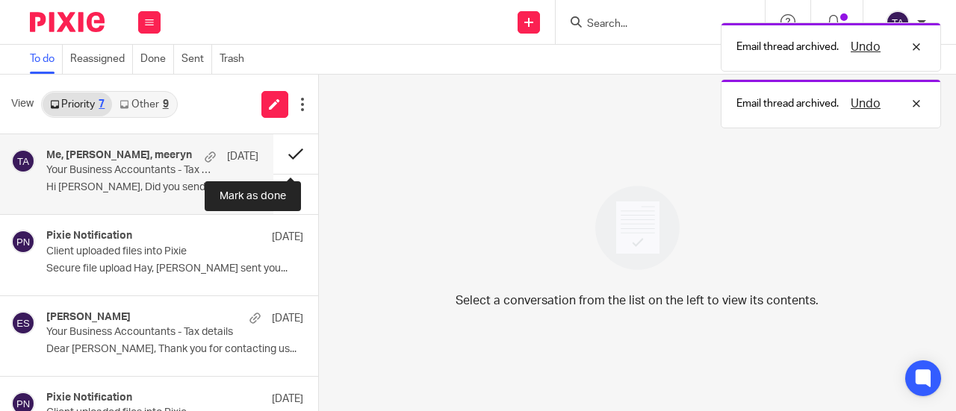
click at [287, 152] on button at bounding box center [295, 154] width 45 height 40
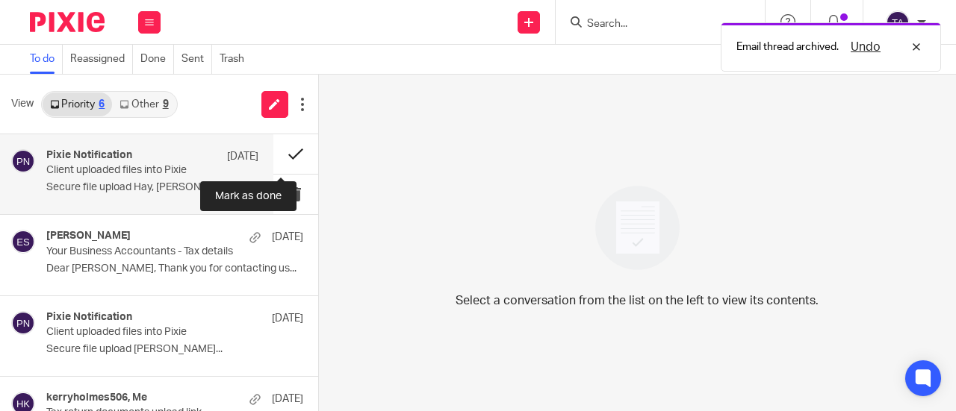
click at [287, 149] on button at bounding box center [295, 154] width 45 height 40
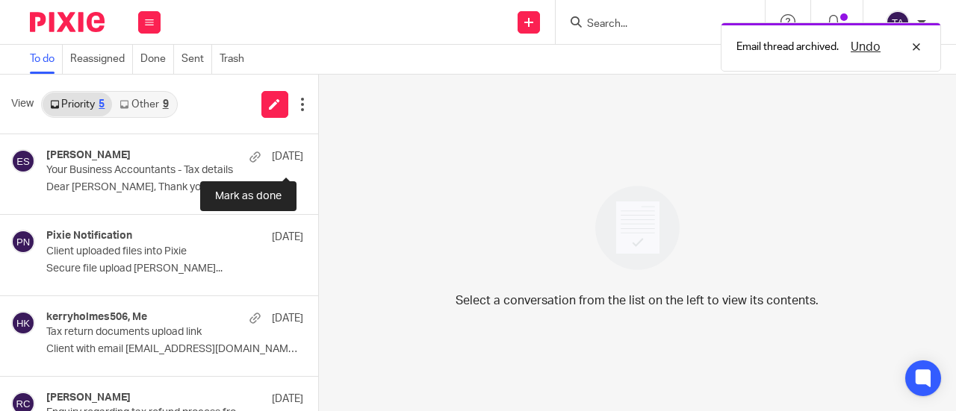
click at [318, 155] on button at bounding box center [324, 154] width 12 height 40
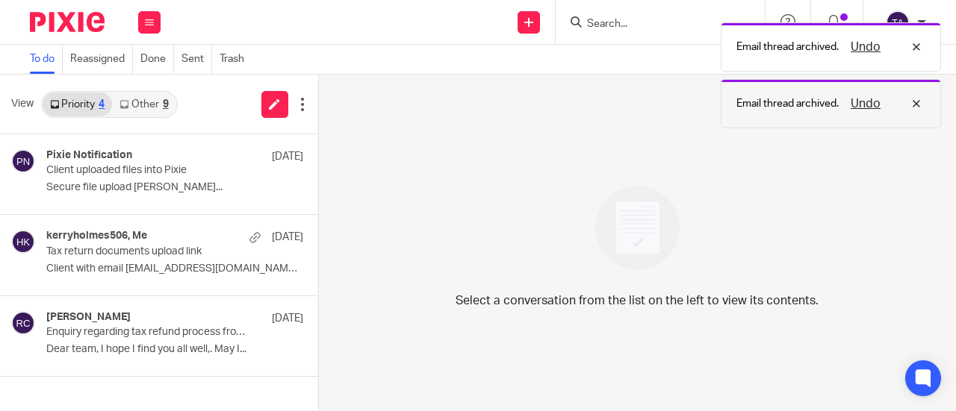
click at [871, 100] on button "Undo" at bounding box center [865, 104] width 39 height 18
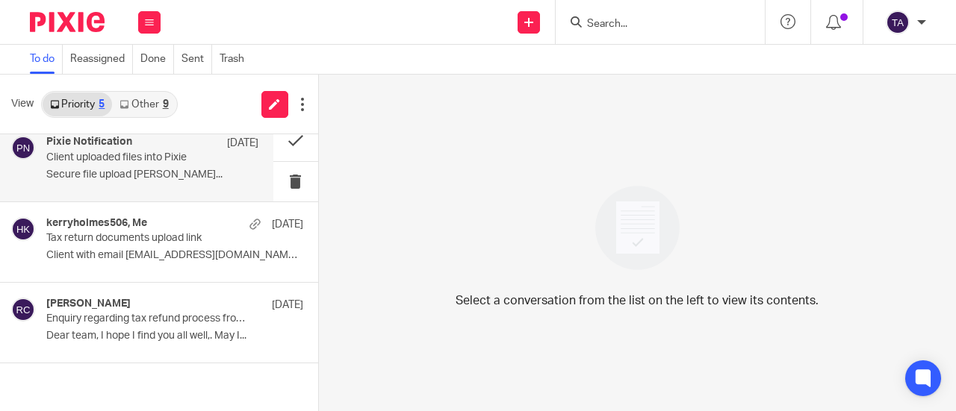
scroll to position [46, 0]
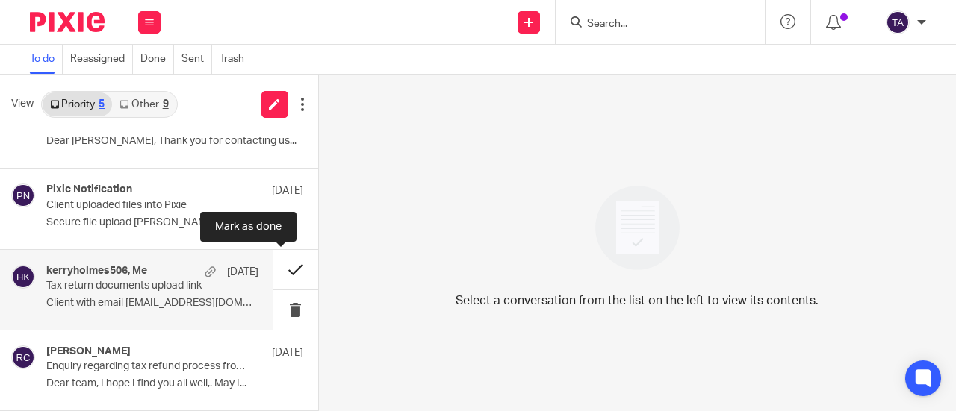
click at [276, 271] on button at bounding box center [295, 270] width 45 height 40
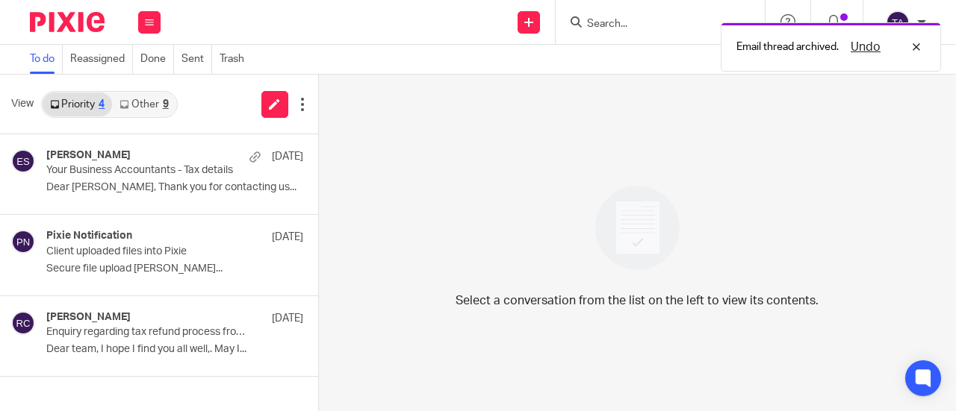
scroll to position [0, 0]
click at [202, 57] on link "Sent" at bounding box center [196, 59] width 31 height 29
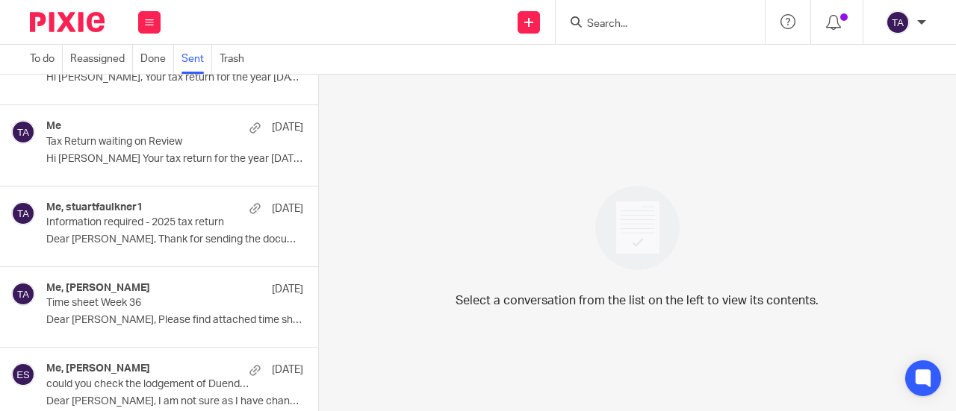
scroll to position [745, 0]
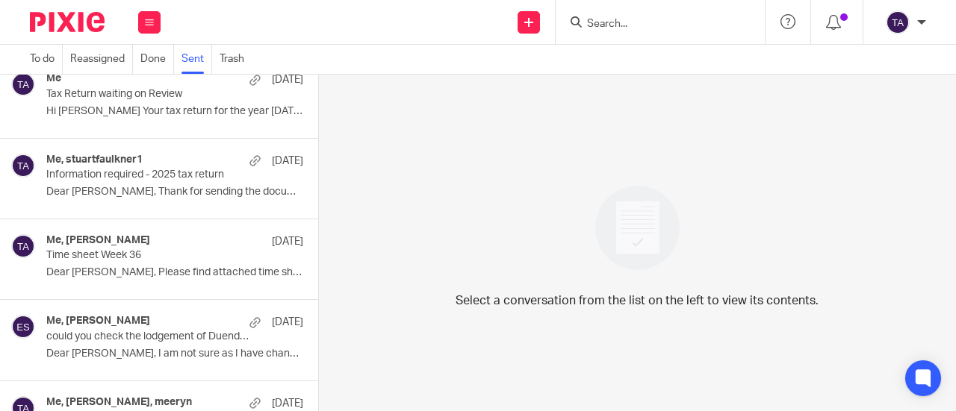
click at [160, 264] on div "Me, [PERSON_NAME] [DATE] Time sheet Week 36 Dear [PERSON_NAME], Please find att…" at bounding box center [174, 259] width 257 height 50
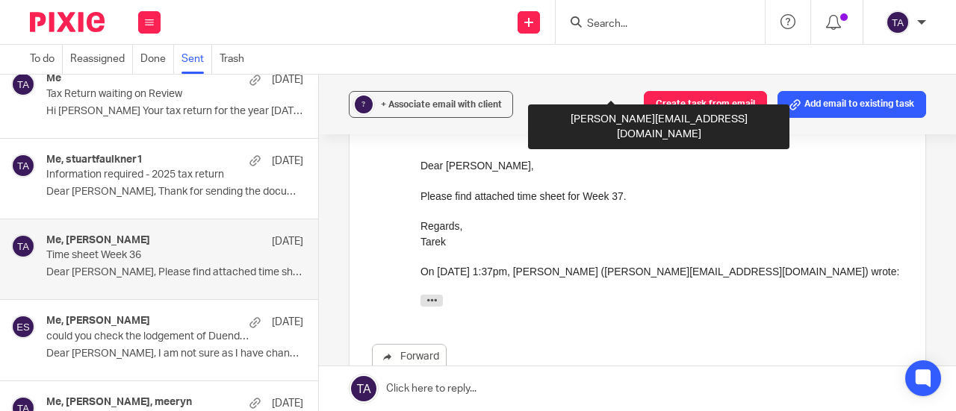
scroll to position [523, 0]
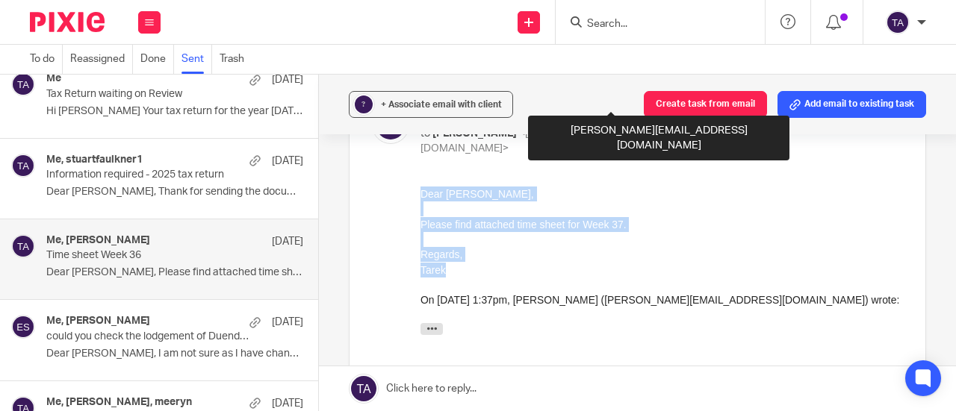
drag, startPoint x: 448, startPoint y: 267, endPoint x: 822, endPoint y: 337, distance: 380.6
click at [420, 193] on html "Dear Eleanor, Please find attached time sheet for Week 37. Regards, Tarek Tarek…" at bounding box center [661, 264] width 482 height 156
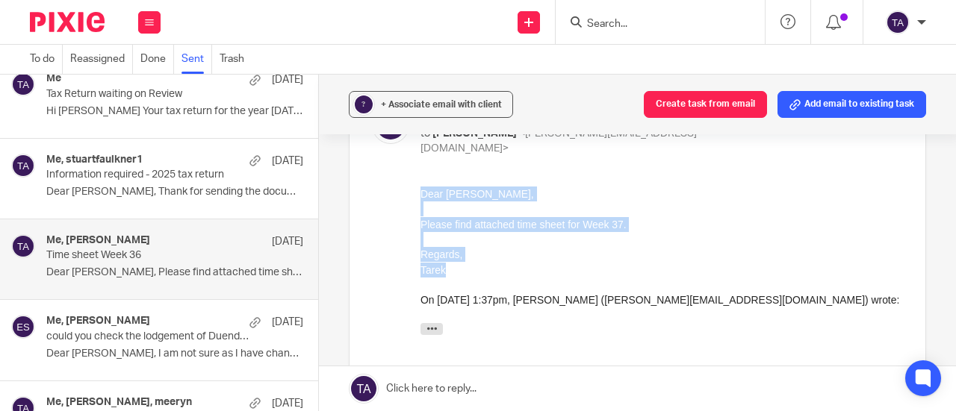
copy div "Dear Eleanor, Please find attached time sheet for Week 37. Regards, Tarek"
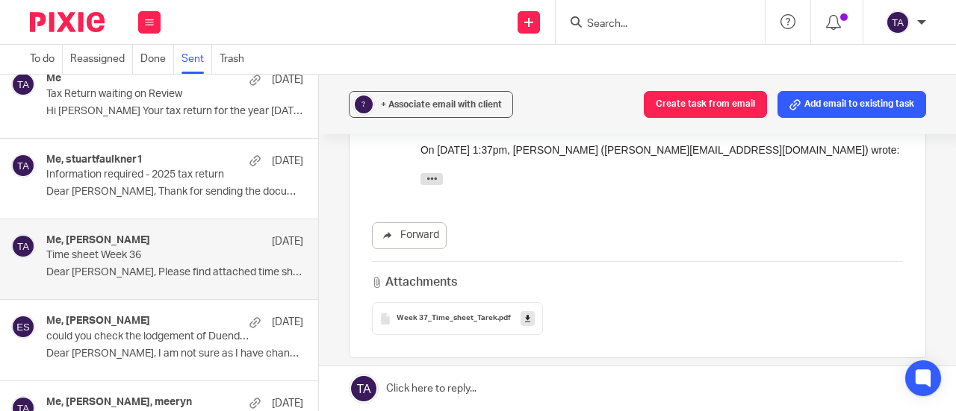
click at [457, 391] on link at bounding box center [637, 389] width 637 height 45
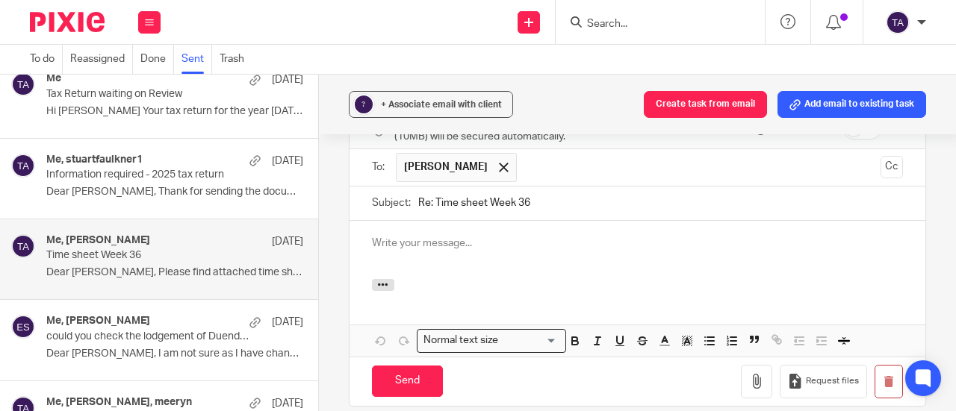
scroll to position [943, 0]
click at [394, 238] on div at bounding box center [637, 251] width 576 height 58
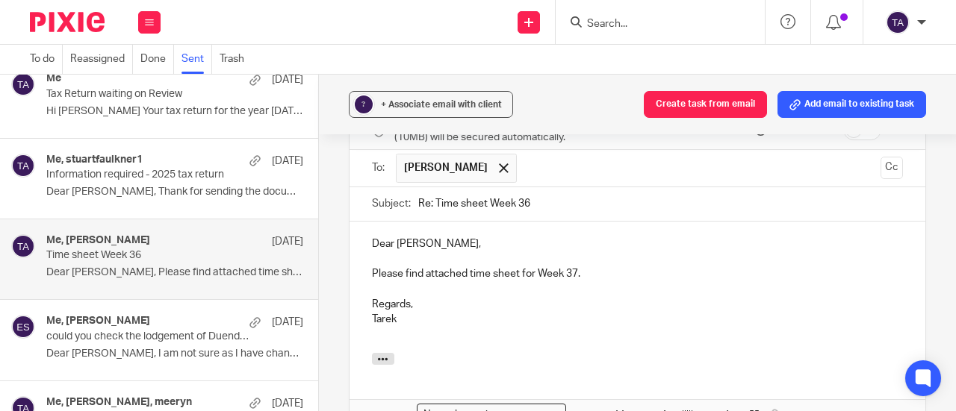
click at [529, 187] on input "Re: Time sheet Week 36" at bounding box center [660, 204] width 485 height 34
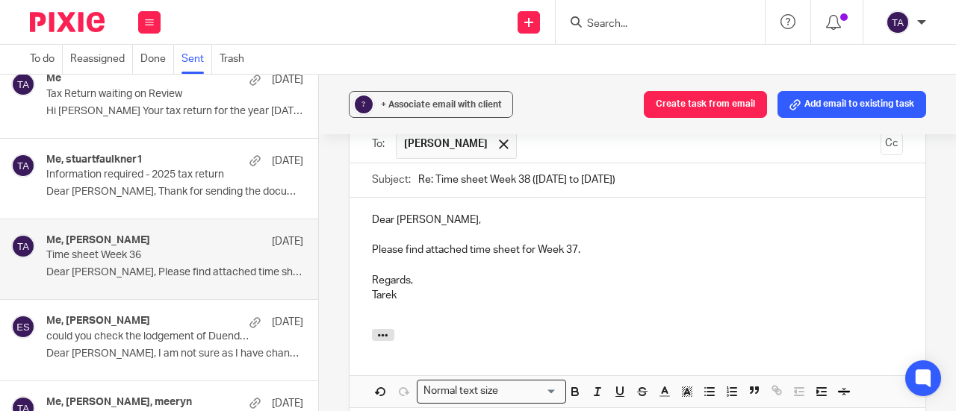
scroll to position [968, 0]
type input "Re: Time sheet Week 38 (15 Sep to 19 Sep)"
click at [573, 241] on p "Please find attached time sheet for Week 37." at bounding box center [637, 248] width 531 height 15
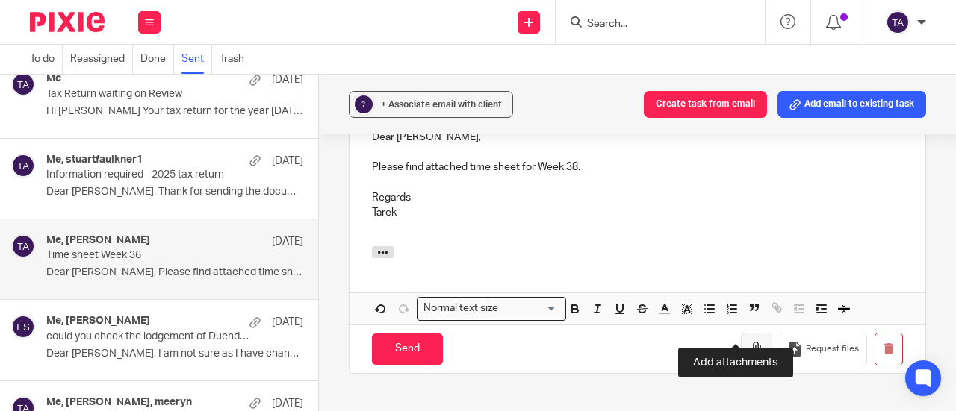
click at [749, 342] on icon "button" at bounding box center [756, 349] width 15 height 15
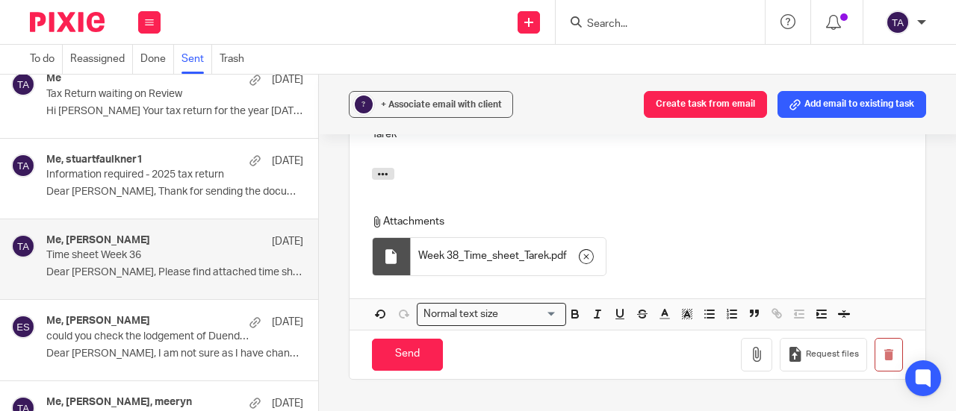
scroll to position [1147, 0]
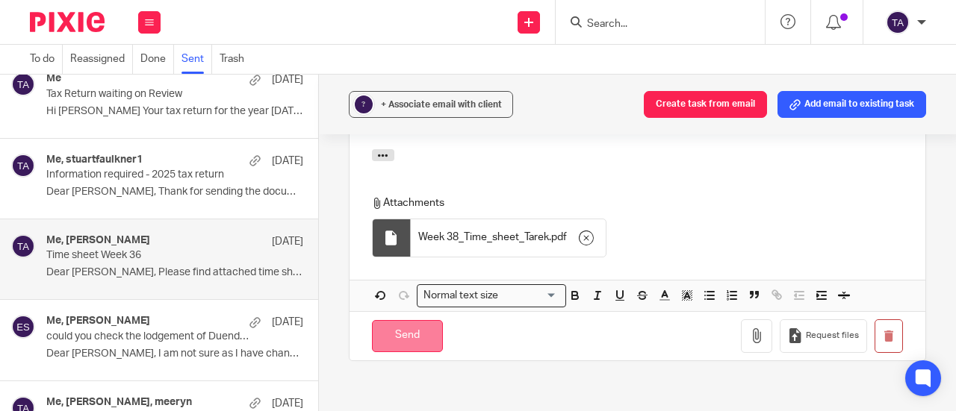
click at [413, 320] on input "Send" at bounding box center [407, 336] width 71 height 32
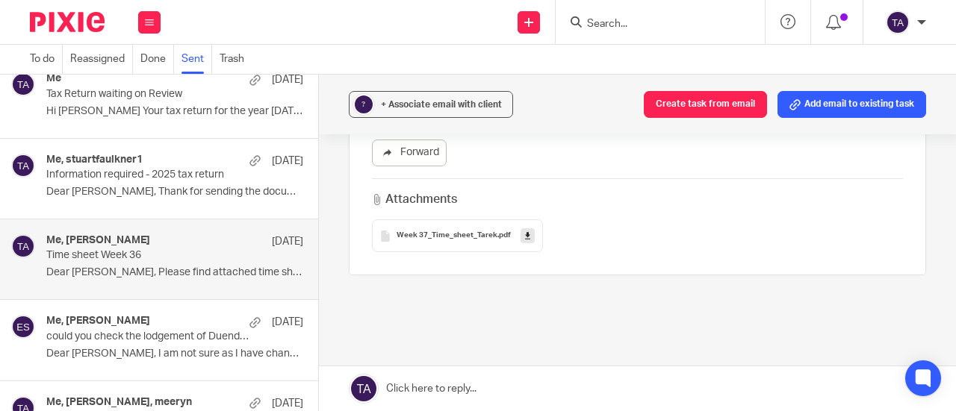
scroll to position [756, 0]
click at [461, 231] on span "Week 37_Time_sheet_Tarek" at bounding box center [447, 235] width 101 height 9
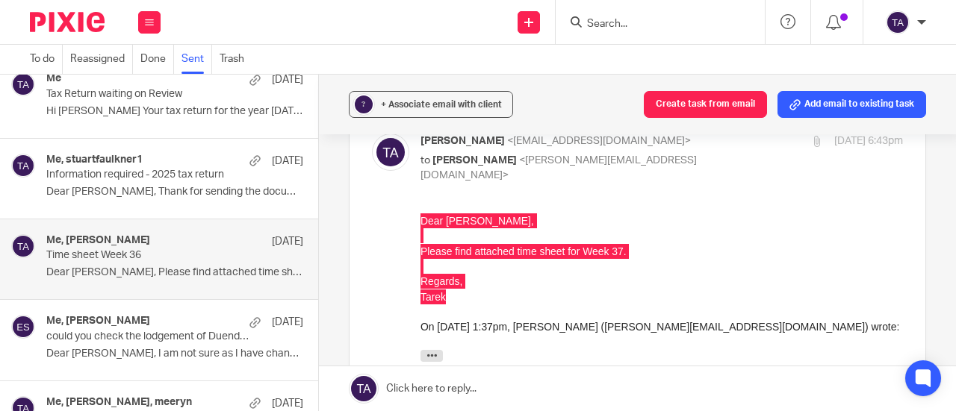
scroll to position [494, 0]
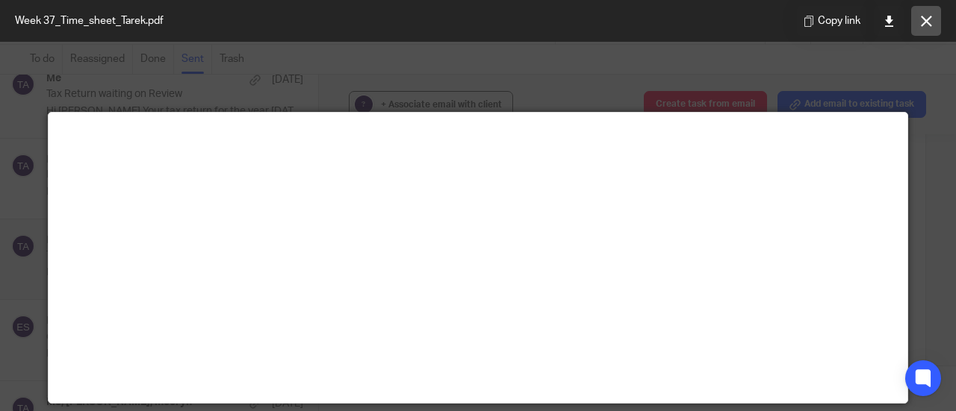
click at [928, 22] on icon at bounding box center [926, 21] width 11 height 11
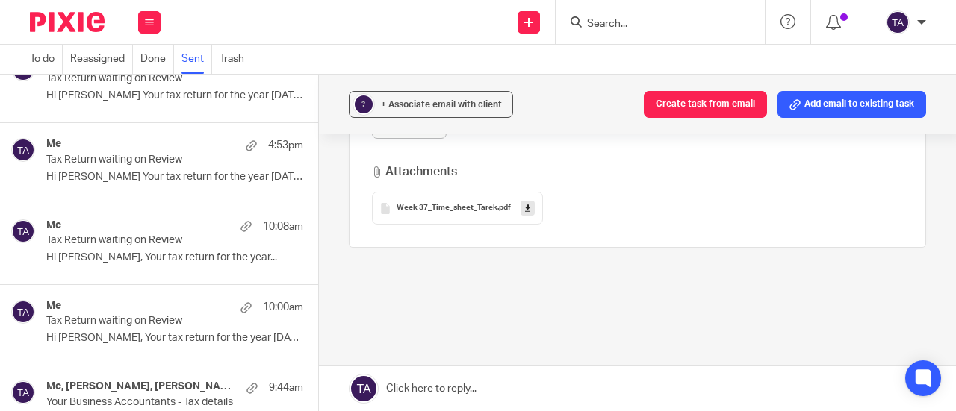
scroll to position [0, 0]
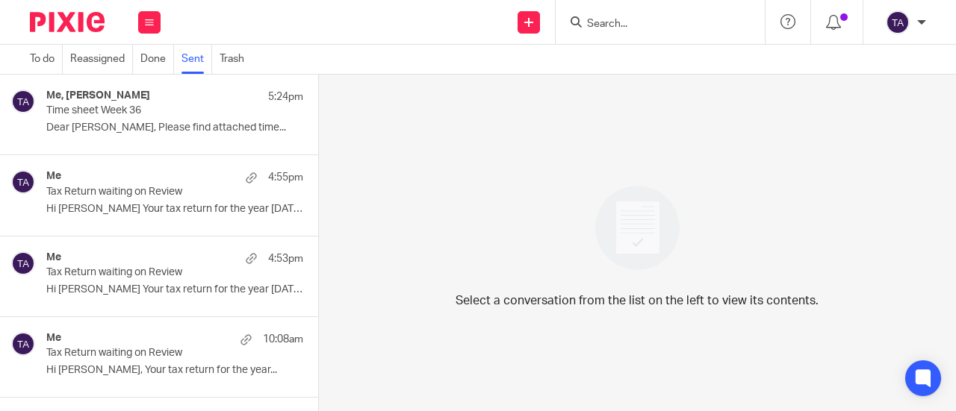
click at [167, 118] on div "Me, [PERSON_NAME] 5:24pm Time sheet Week 36 Dear [PERSON_NAME], Please find att…" at bounding box center [174, 115] width 257 height 50
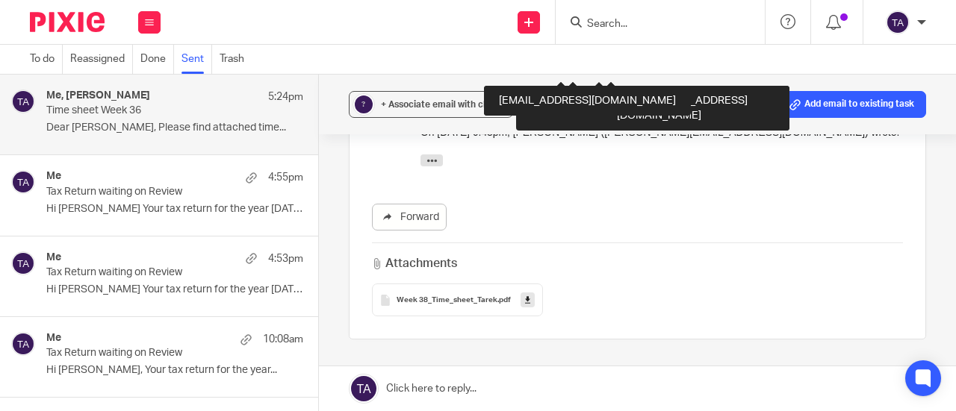
scroll to position [895, 0]
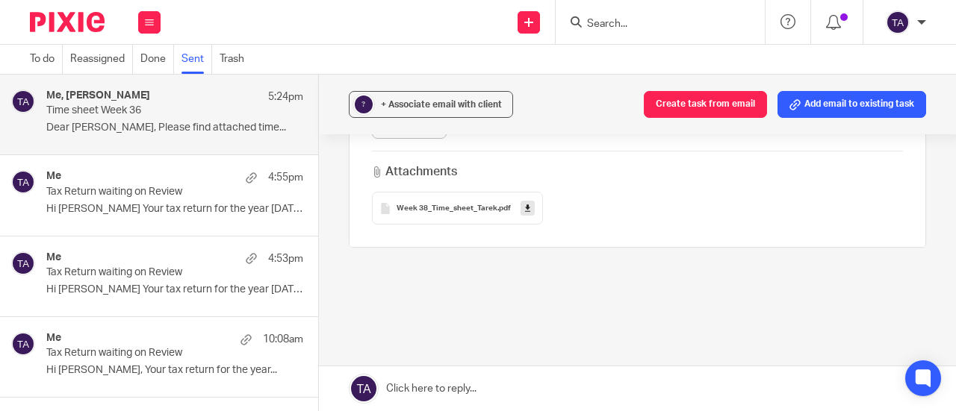
click at [471, 205] on span "Week 38_Time_sheet_Tarek" at bounding box center [447, 209] width 101 height 9
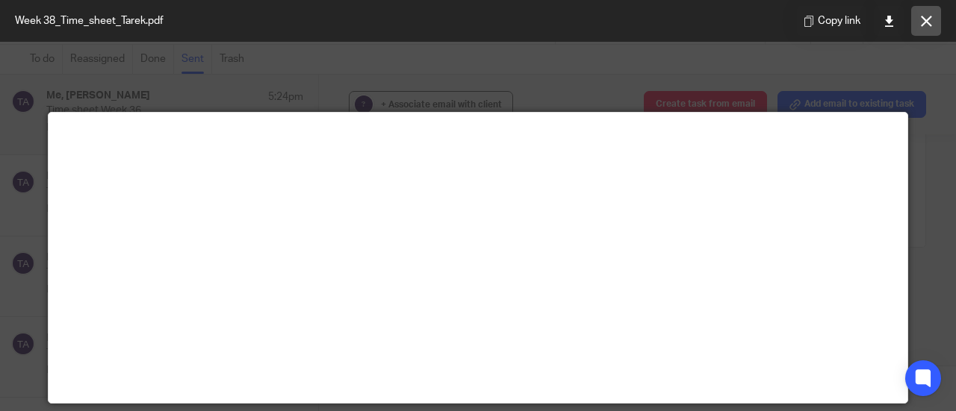
click at [930, 19] on icon at bounding box center [926, 21] width 11 height 11
